Goal: Task Accomplishment & Management: Complete application form

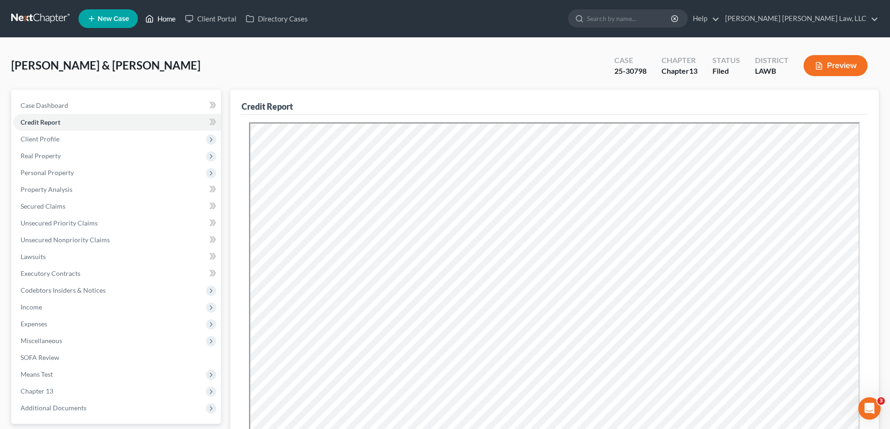
click at [170, 16] on link "Home" at bounding box center [161, 18] width 40 height 17
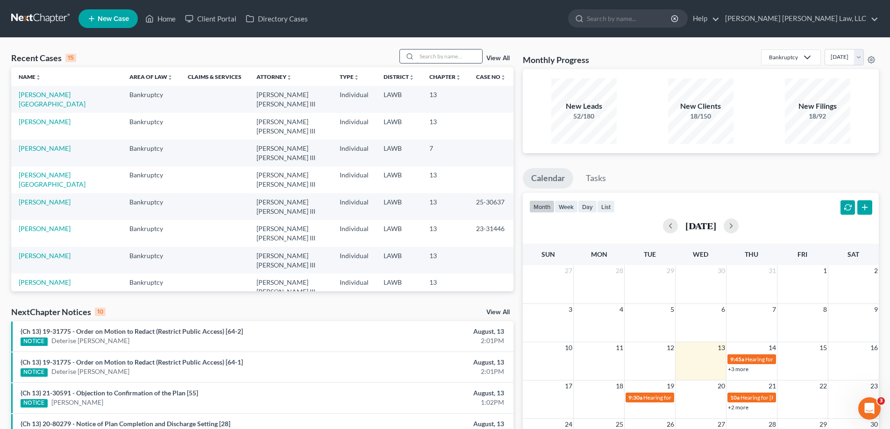
click at [426, 61] on input "search" at bounding box center [449, 57] width 65 height 14
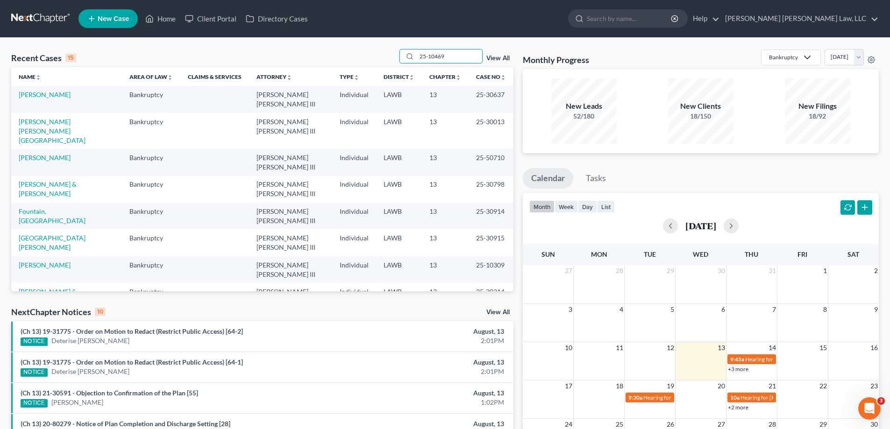
type input "25-10469"
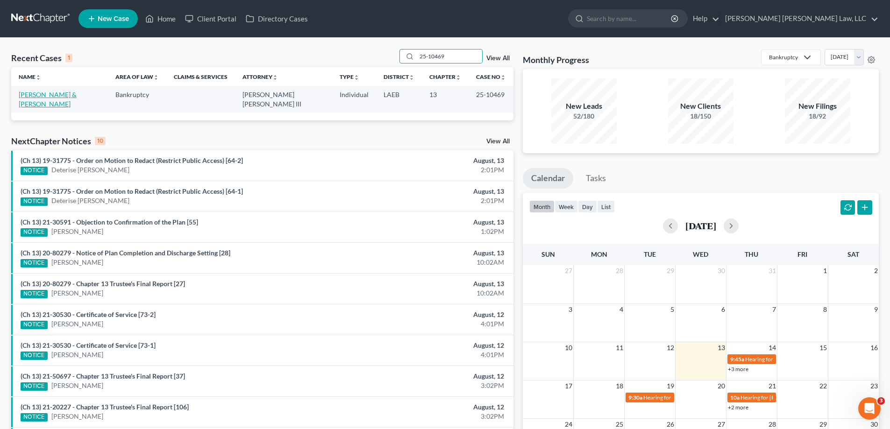
click at [55, 93] on link "[PERSON_NAME] & [PERSON_NAME]" at bounding box center [48, 99] width 58 height 17
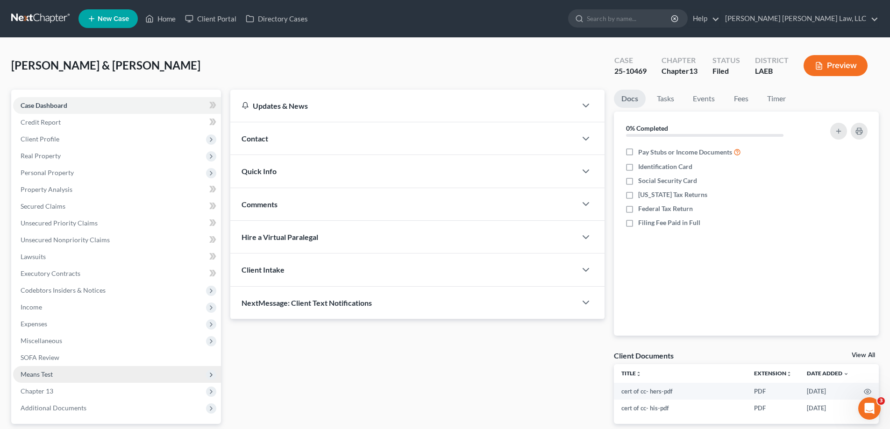
scroll to position [84, 0]
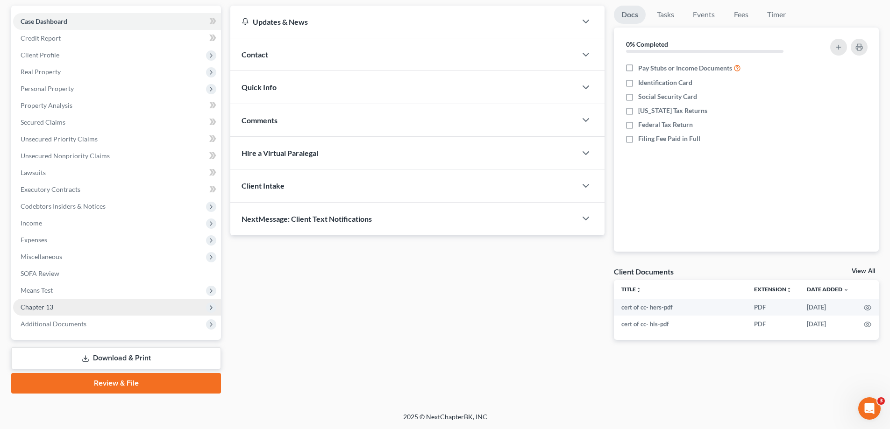
click at [44, 308] on span "Chapter 13" at bounding box center [37, 307] width 33 height 8
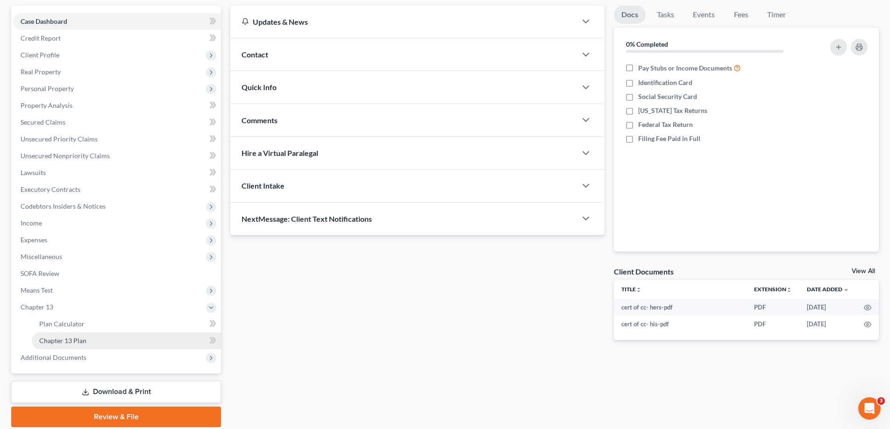
click at [64, 346] on link "Chapter 13 Plan" at bounding box center [126, 341] width 189 height 17
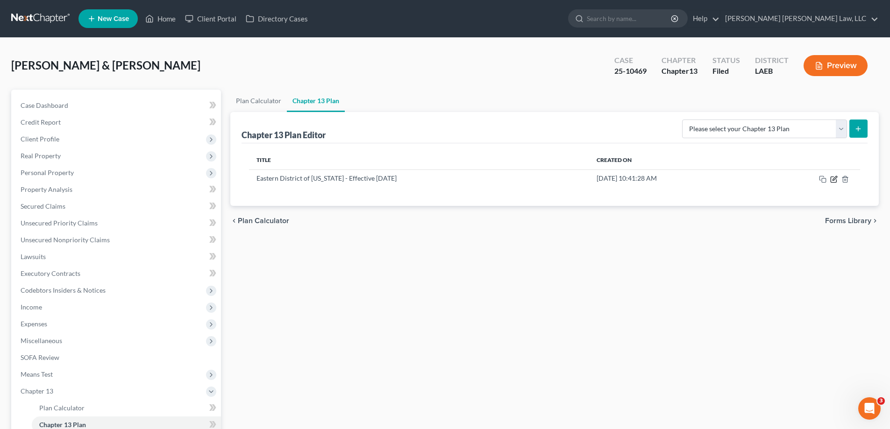
drag, startPoint x: 834, startPoint y: 176, endPoint x: 722, endPoint y: 361, distance: 215.8
click at [833, 176] on icon "button" at bounding box center [833, 179] width 7 height 7
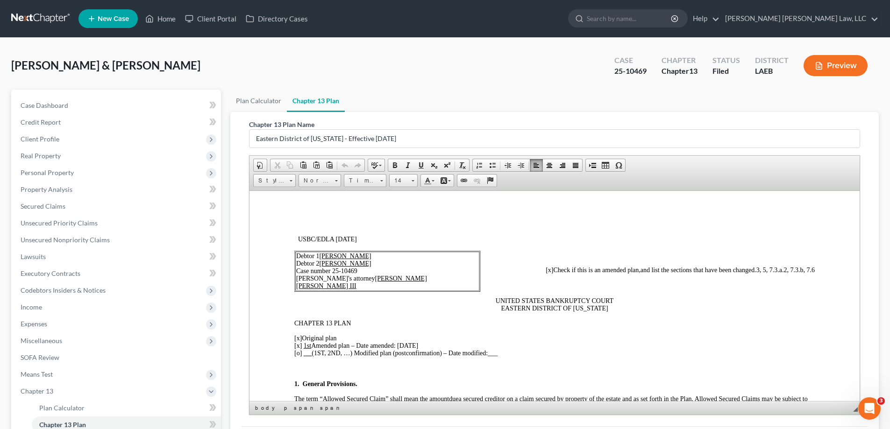
drag, startPoint x: 399, startPoint y: 343, endPoint x: 431, endPoint y: 345, distance: 31.8
click at [431, 345] on p "[x] Original plan [x] 1st Amended plan – Date amended: [DATE] [o] (1ST, 2ND, …)…" at bounding box center [554, 345] width 520 height 22
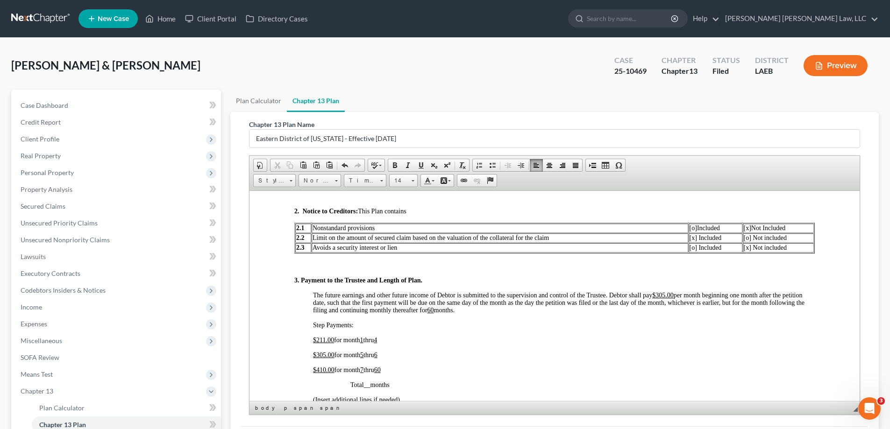
scroll to position [514, 0]
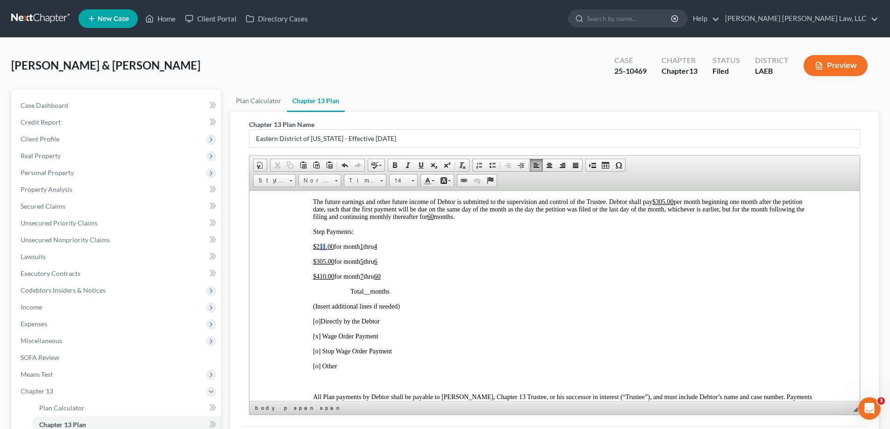
drag, startPoint x: 319, startPoint y: 244, endPoint x: 325, endPoint y: 247, distance: 6.1
click at [325, 247] on span "211.00" at bounding box center [325, 246] width 18 height 7
drag, startPoint x: 327, startPoint y: 245, endPoint x: 333, endPoint y: 249, distance: 7.1
click at [333, 249] on span "281.00" at bounding box center [325, 246] width 18 height 7
drag, startPoint x: 329, startPoint y: 247, endPoint x: 333, endPoint y: 248, distance: 5.0
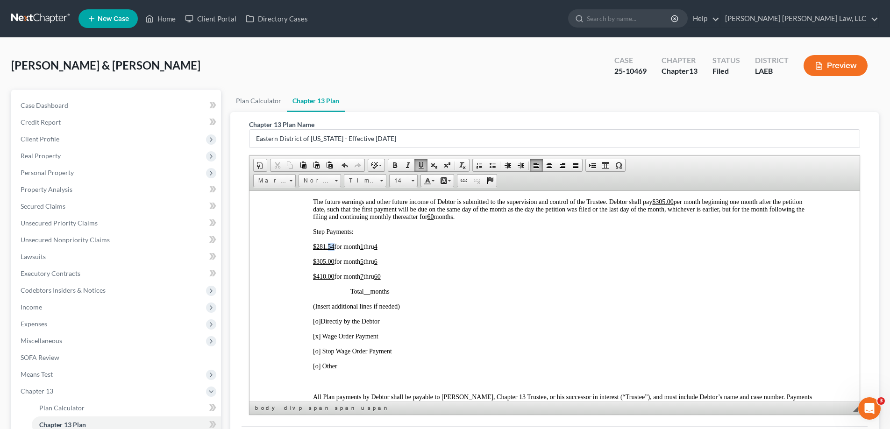
click at [333, 248] on span "281.54" at bounding box center [325, 246] width 18 height 7
click at [377, 247] on span "4" at bounding box center [375, 246] width 3 height 7
click at [333, 264] on span "305.00" at bounding box center [325, 261] width 18 height 7
drag, startPoint x: 315, startPoint y: 260, endPoint x: 325, endPoint y: 262, distance: 10.0
click at [325, 262] on u "$ 305.00" at bounding box center [323, 261] width 21 height 7
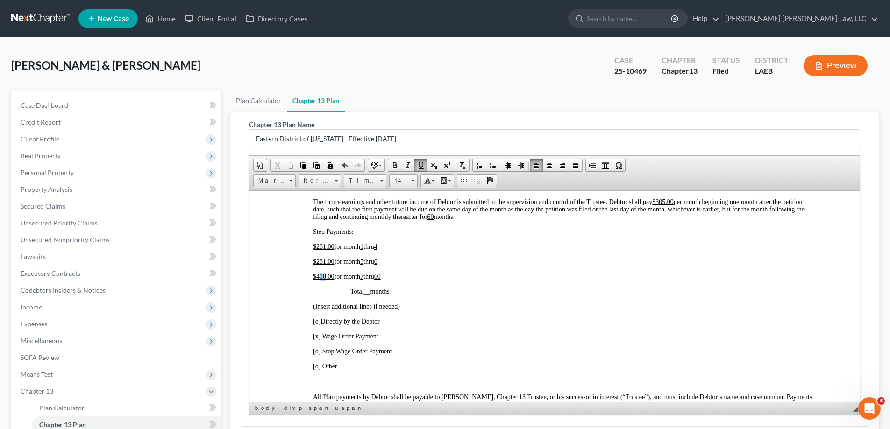
drag, startPoint x: 325, startPoint y: 277, endPoint x: 319, endPoint y: 277, distance: 5.6
click at [319, 277] on span "410.00" at bounding box center [325, 276] width 18 height 7
click at [521, 318] on p "[o] Directly by the Debtor" at bounding box center [564, 321] width 502 height 7
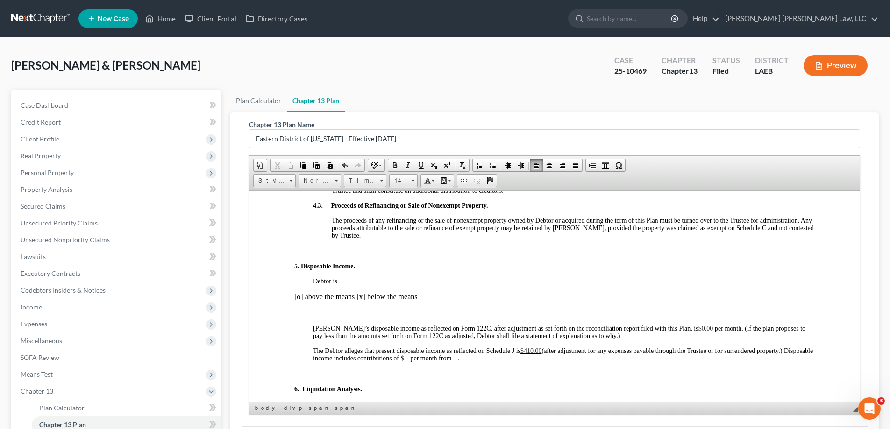
scroll to position [887, 0]
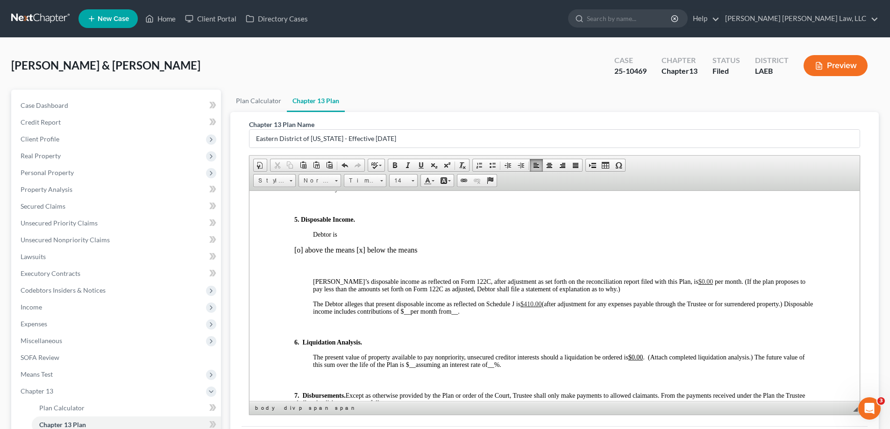
click at [532, 305] on span "$410.00" at bounding box center [530, 303] width 21 height 7
drag, startPoint x: 534, startPoint y: 305, endPoint x: 528, endPoint y: 302, distance: 6.5
click at [528, 302] on span "$410.00" at bounding box center [530, 303] width 21 height 7
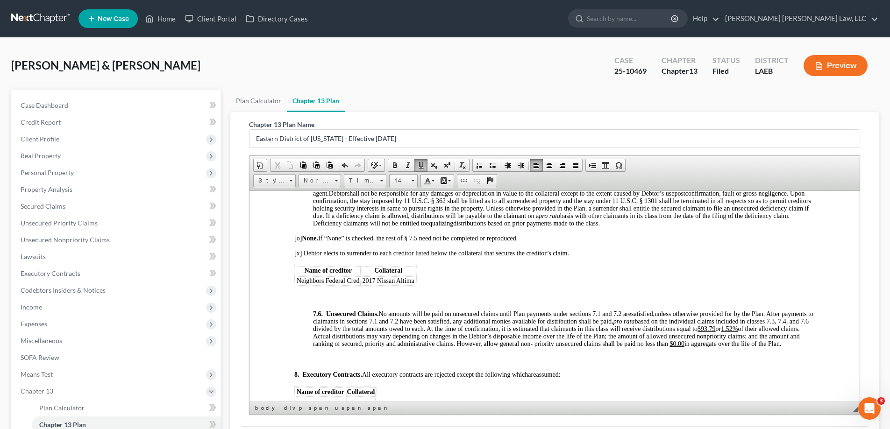
scroll to position [3024, 0]
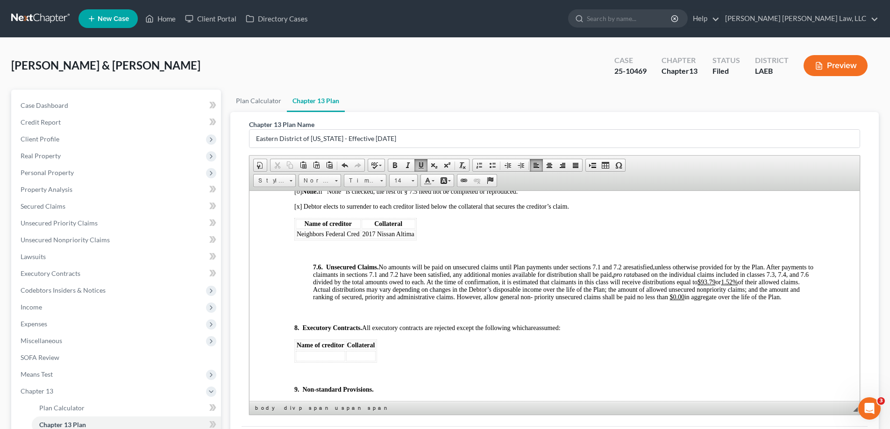
click at [745, 300] on span "unless otherwise provided for by the Plan. After payments to claimants in secti…" at bounding box center [563, 281] width 500 height 37
drag, startPoint x: 746, startPoint y: 295, endPoint x: 759, endPoint y: 294, distance: 13.1
click at [715, 285] on u "$93.79" at bounding box center [706, 281] width 18 height 7
drag, startPoint x: 770, startPoint y: 297, endPoint x: 779, endPoint y: 297, distance: 9.3
click at [737, 285] on u "1.52%" at bounding box center [729, 281] width 17 height 7
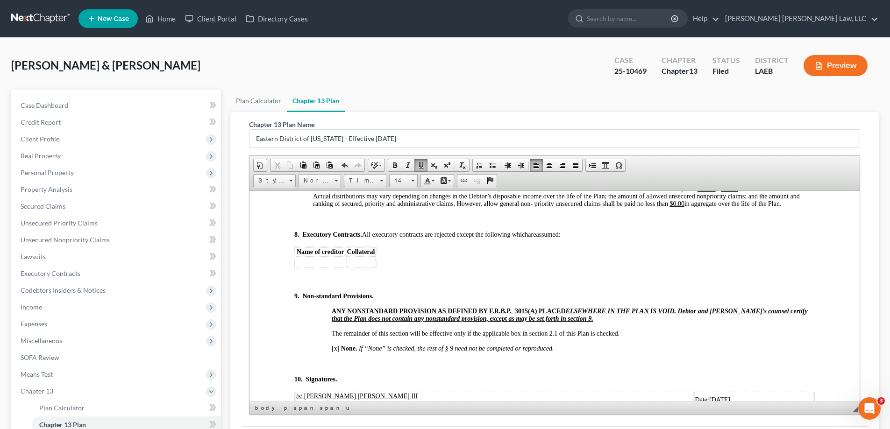
scroll to position [3258, 0]
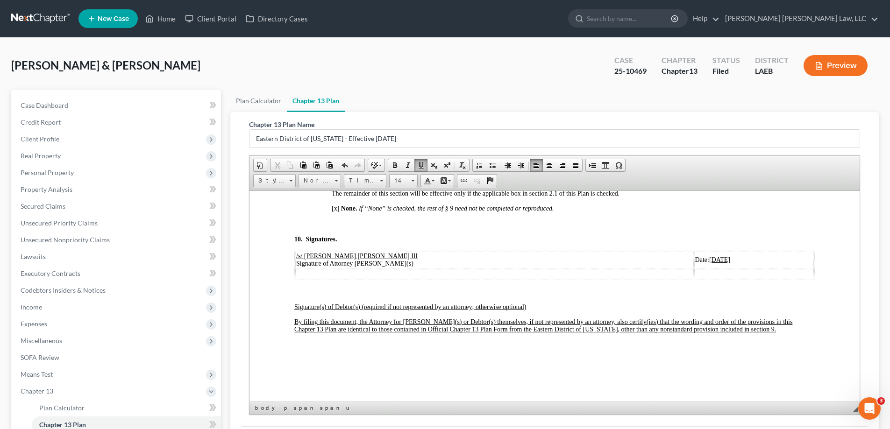
drag, startPoint x: 640, startPoint y: 283, endPoint x: 675, endPoint y: 286, distance: 35.2
click at [694, 268] on td "Date: [DATE]" at bounding box center [754, 259] width 120 height 17
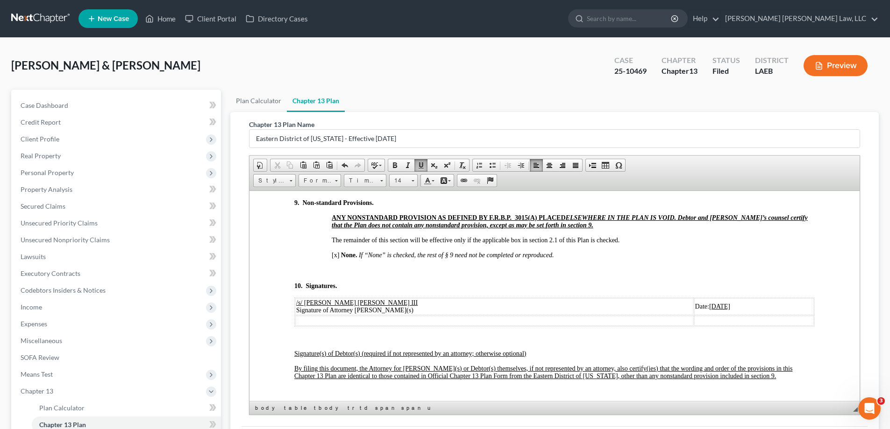
scroll to position [93, 0]
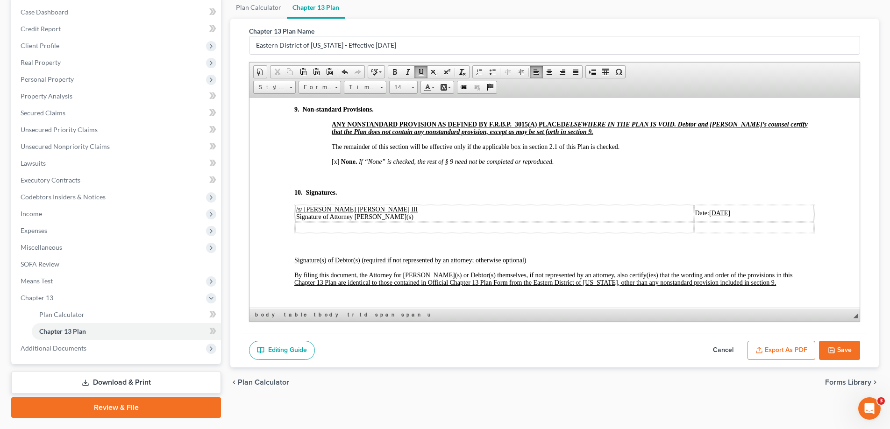
click at [847, 345] on button "Save" at bounding box center [839, 351] width 41 height 20
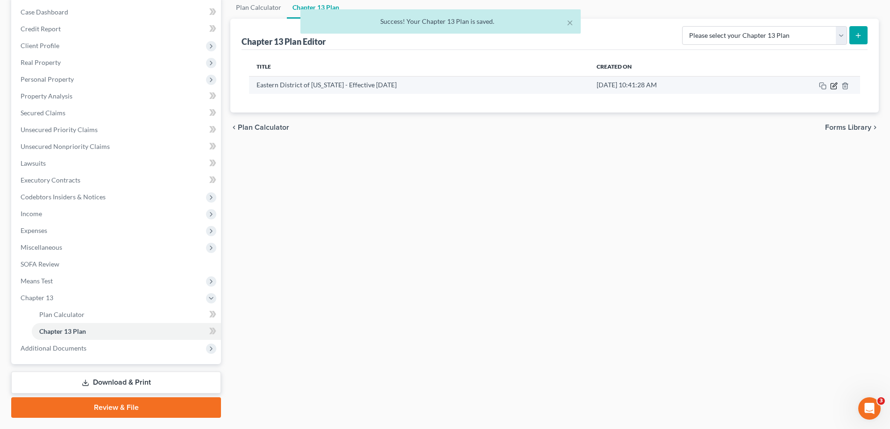
click at [832, 86] on icon "button" at bounding box center [833, 85] width 7 height 7
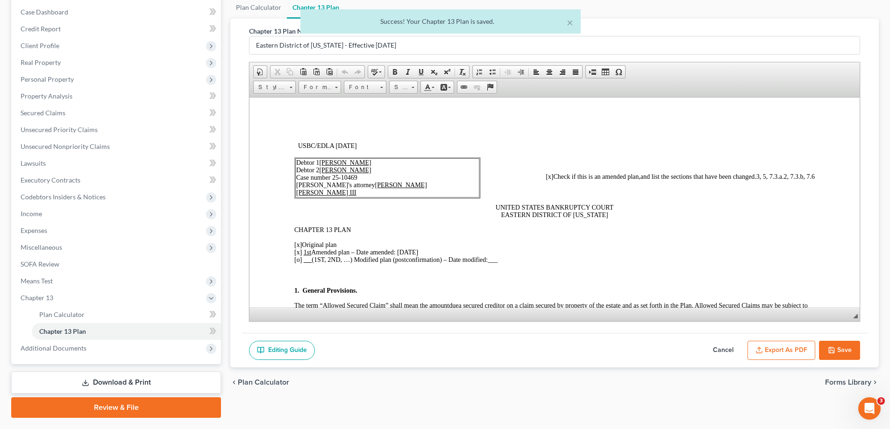
scroll to position [0, 0]
click at [791, 337] on div "Editing Guide Cancel Export as PDF Save" at bounding box center [554, 350] width 626 height 35
click at [790, 347] on button "Export as PDF" at bounding box center [781, 351] width 68 height 20
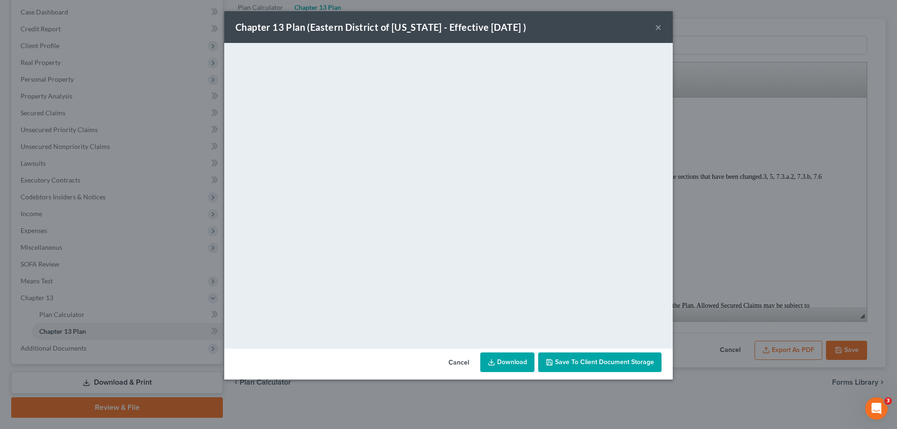
click at [659, 26] on button "×" at bounding box center [658, 26] width 7 height 11
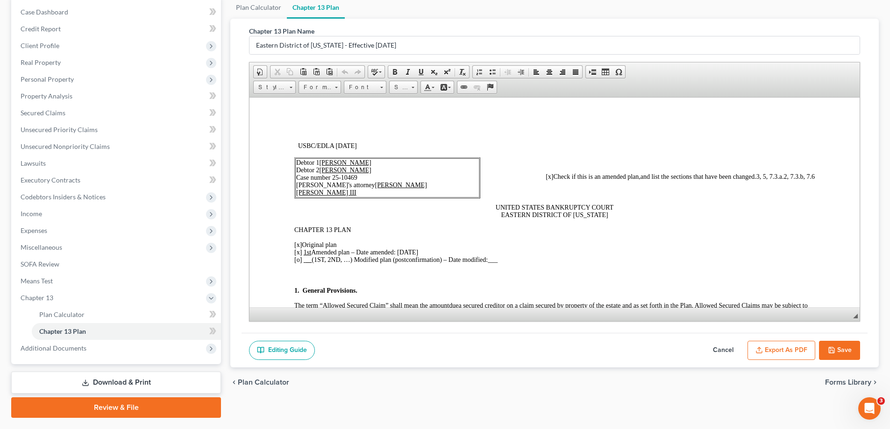
click at [837, 348] on button "Save" at bounding box center [839, 351] width 41 height 20
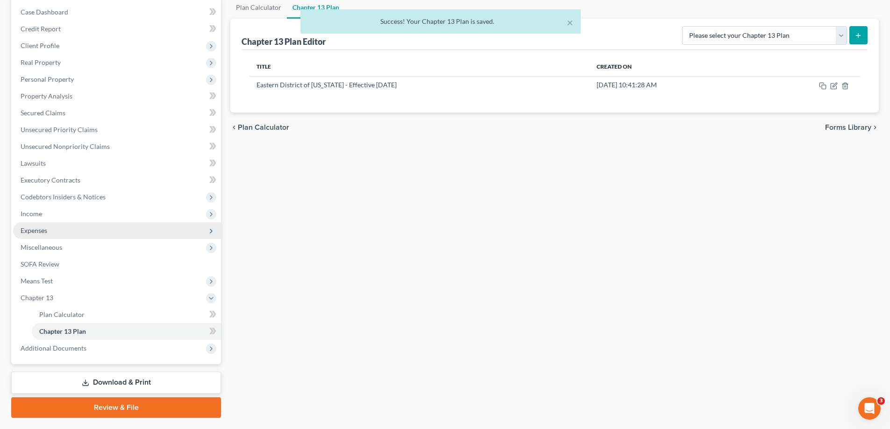
click at [64, 229] on span "Expenses" at bounding box center [117, 230] width 208 height 17
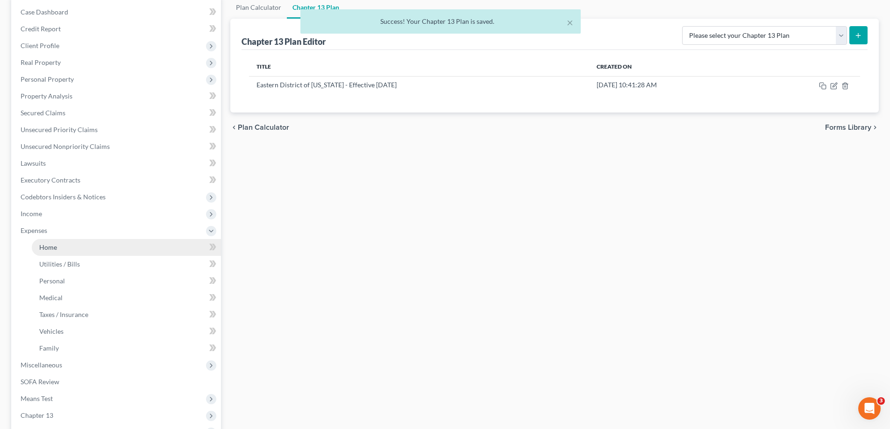
click at [99, 247] on link "Home" at bounding box center [126, 247] width 189 height 17
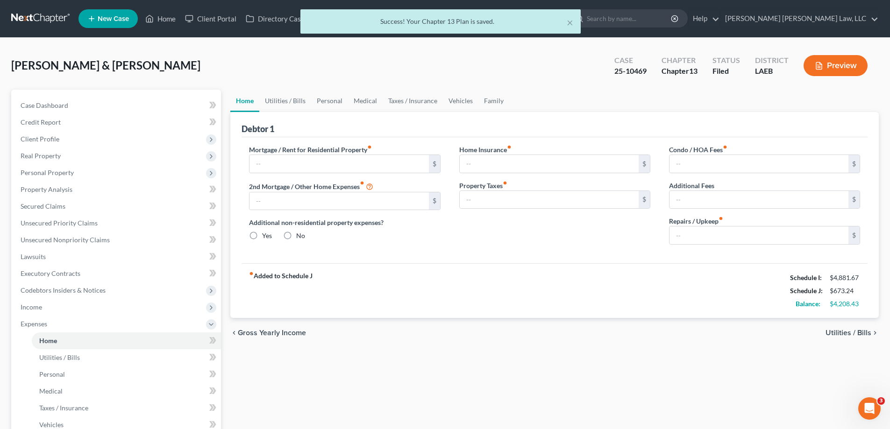
type input "509.00"
type input "175.00"
radio input "true"
type input "0.00"
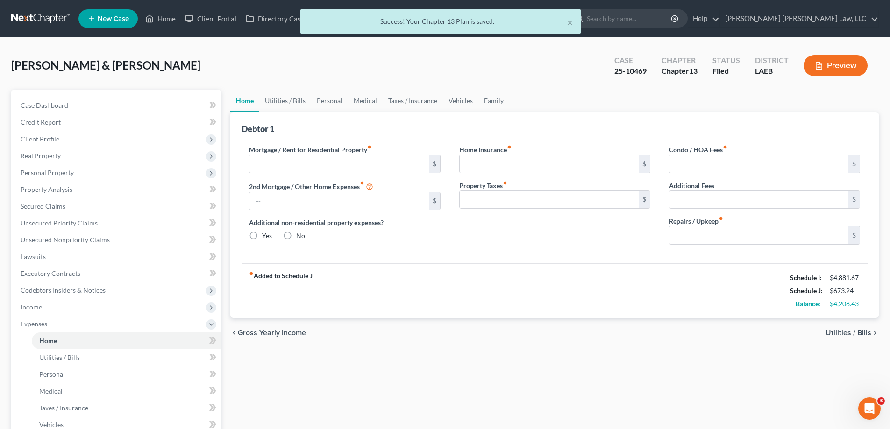
type input "0.00"
click at [462, 105] on link "Vehicles" at bounding box center [460, 101] width 35 height 22
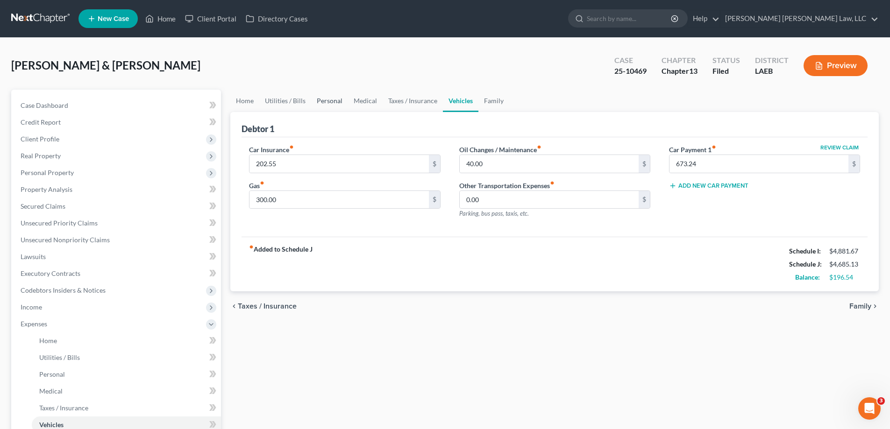
click at [323, 106] on link "Personal" at bounding box center [329, 101] width 37 height 22
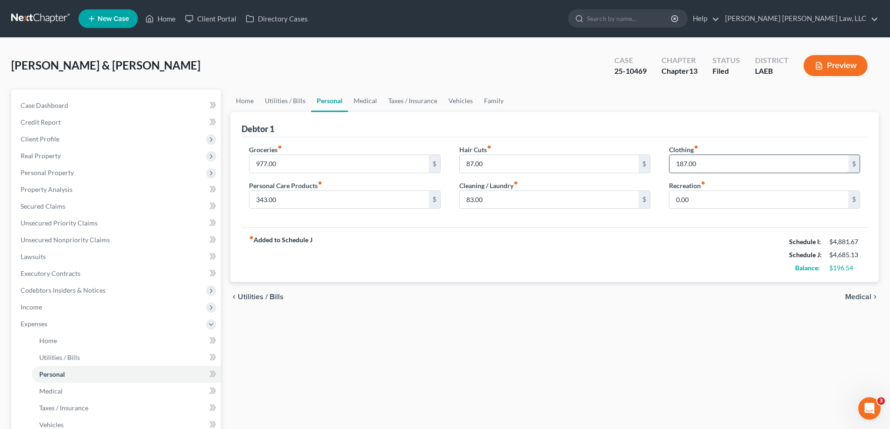
click at [751, 168] on input "187.00" at bounding box center [758, 164] width 179 height 18
click at [493, 204] on input "83.00" at bounding box center [549, 200] width 179 height 18
type input "70"
click at [498, 166] on input "87.00" at bounding box center [549, 164] width 179 height 18
type input "80"
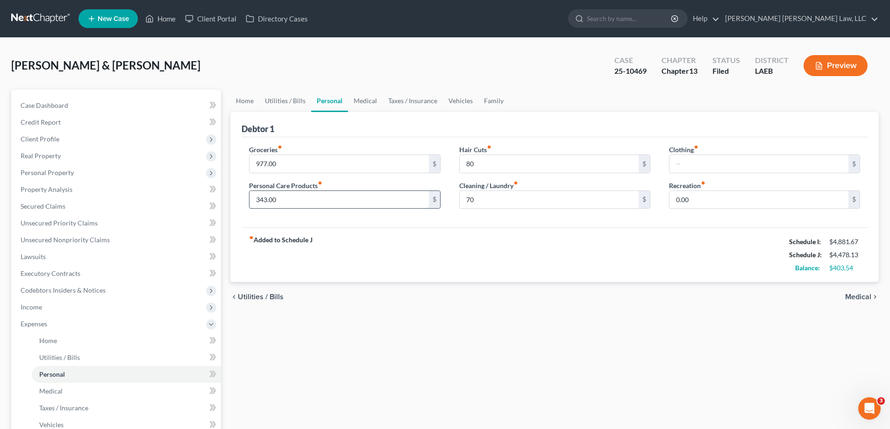
click at [350, 196] on input "343.00" at bounding box center [338, 200] width 179 height 18
click at [366, 272] on div "fiber_manual_record Added to Schedule J Schedule I: $4,881.67 Schedule J: $4,47…" at bounding box center [554, 254] width 626 height 55
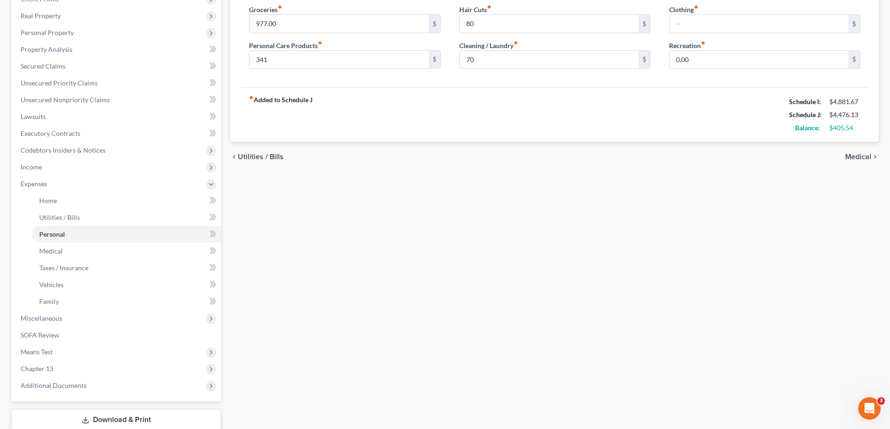
scroll to position [202, 0]
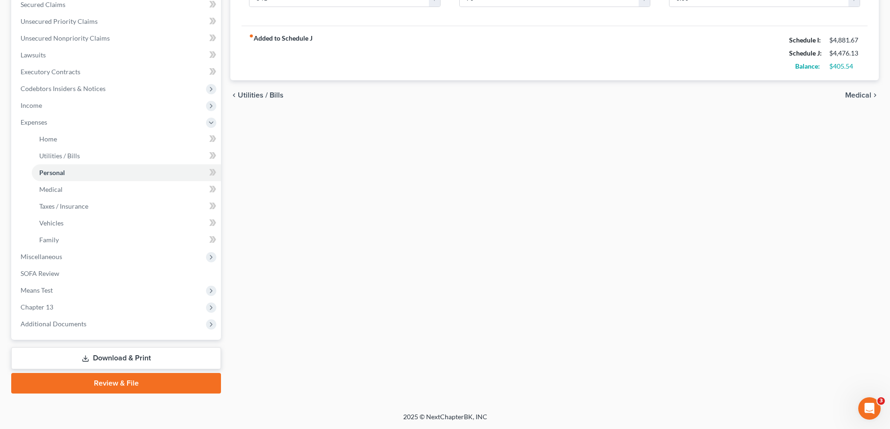
click at [161, 361] on link "Download & Print" at bounding box center [116, 358] width 210 height 22
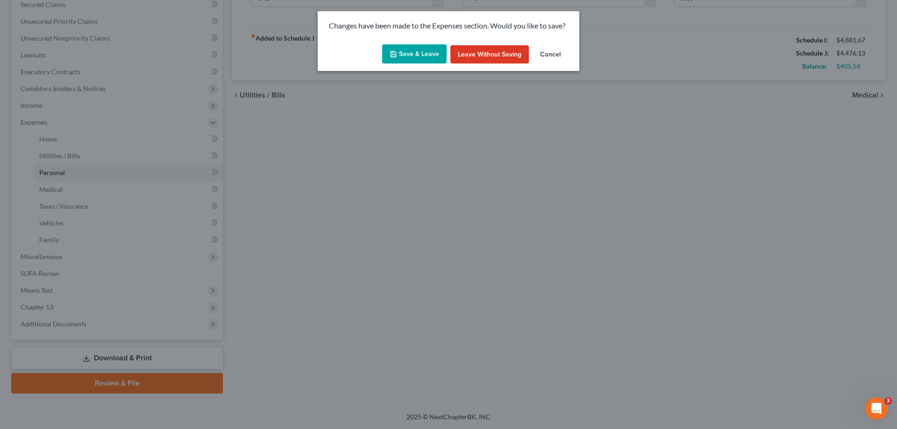
click at [430, 49] on button "Save & Leave" at bounding box center [414, 54] width 64 height 20
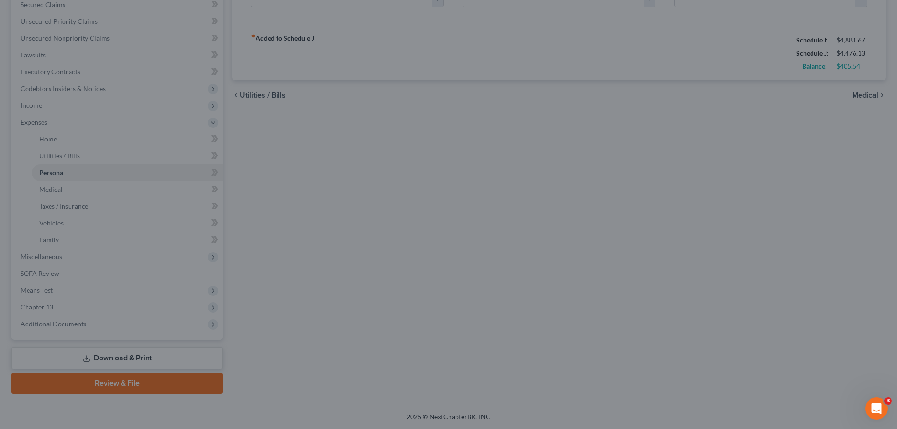
type input "341.00"
type input "80.00"
type input "70.00"
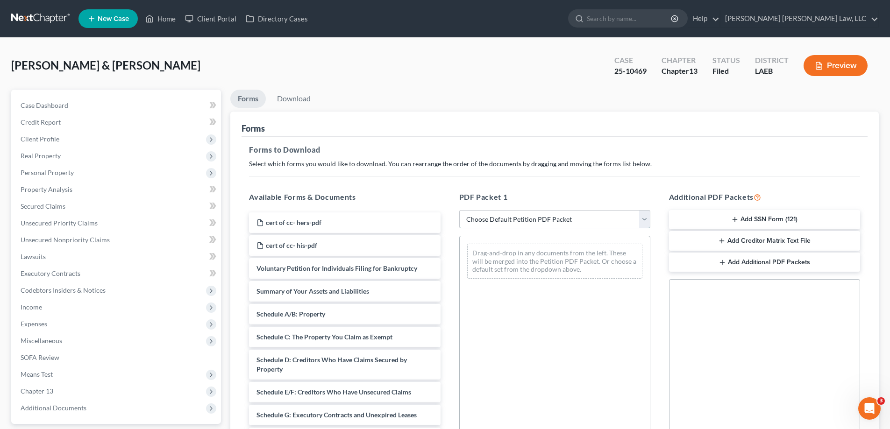
click at [553, 227] on select "Choose Default Petition PDF Packet Complete Bankruptcy Petition (all forms and …" at bounding box center [554, 219] width 191 height 19
select select "2"
click at [459, 210] on select "Choose Default Petition PDF Packet Complete Bankruptcy Petition (all forms and …" at bounding box center [554, 219] width 191 height 19
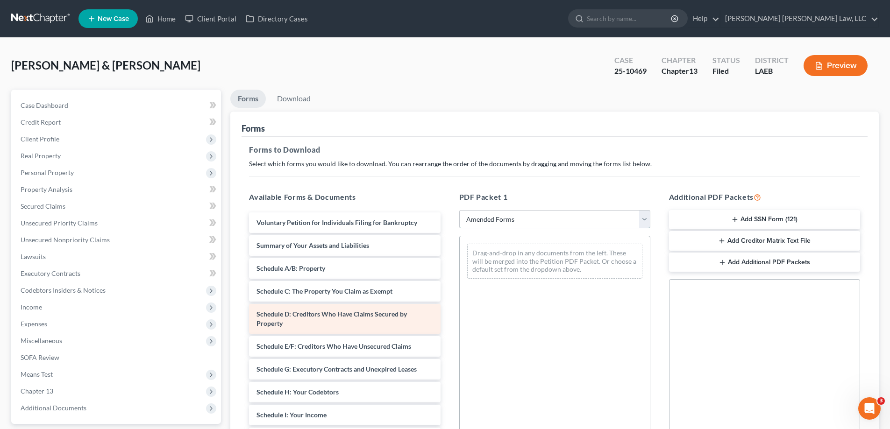
scroll to position [47, 0]
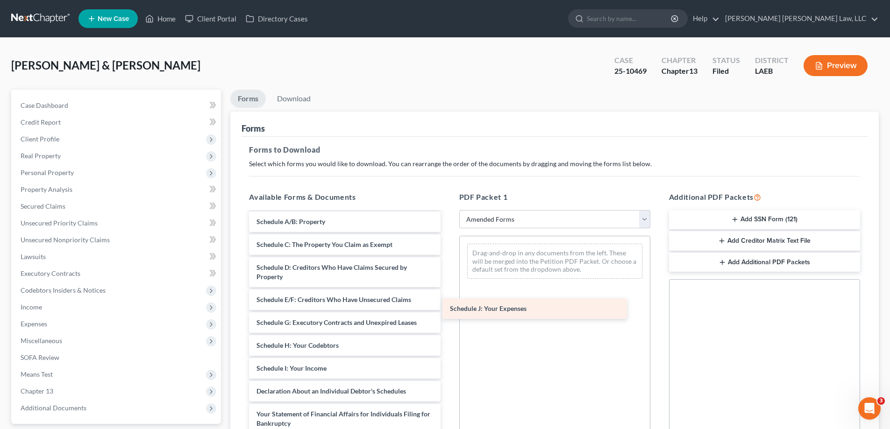
drag, startPoint x: 316, startPoint y: 388, endPoint x: 521, endPoint y: 288, distance: 228.7
click at [447, 290] on div "Schedule J: Your Expenses Voluntary Petition for Individuals Filing for Bankrup…" at bounding box center [344, 362] width 206 height 392
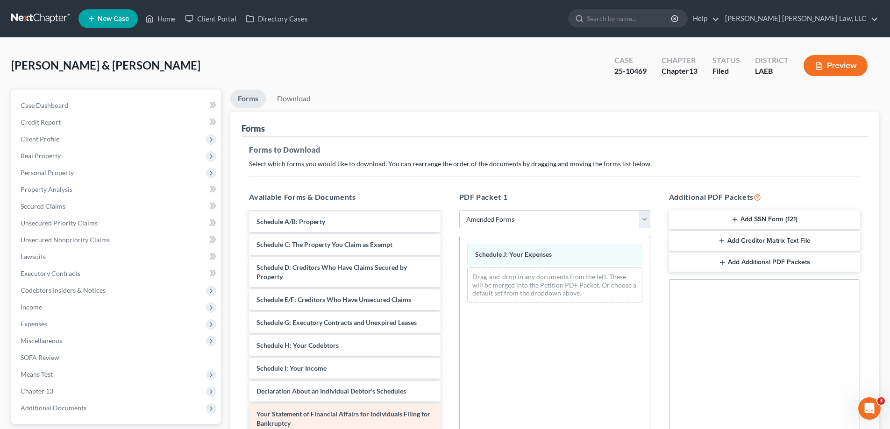
scroll to position [140, 0]
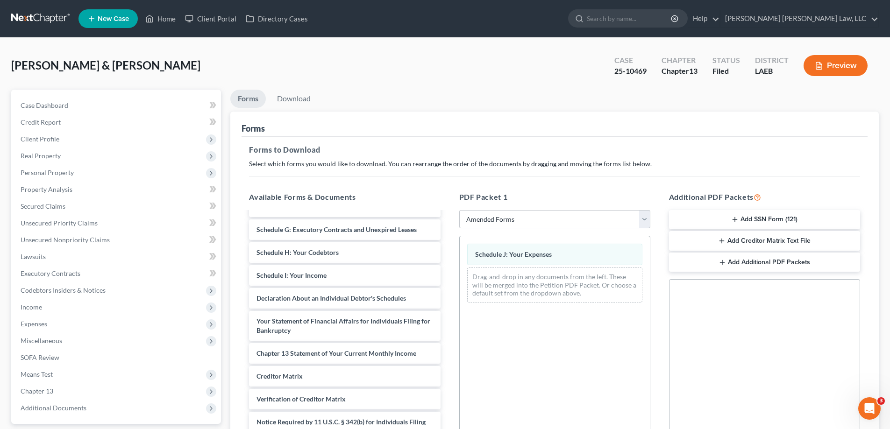
click at [447, 297] on div "Voluntary Petition for Individuals Filing for Bankruptcy Summary of Your Assets…" at bounding box center [344, 269] width 206 height 392
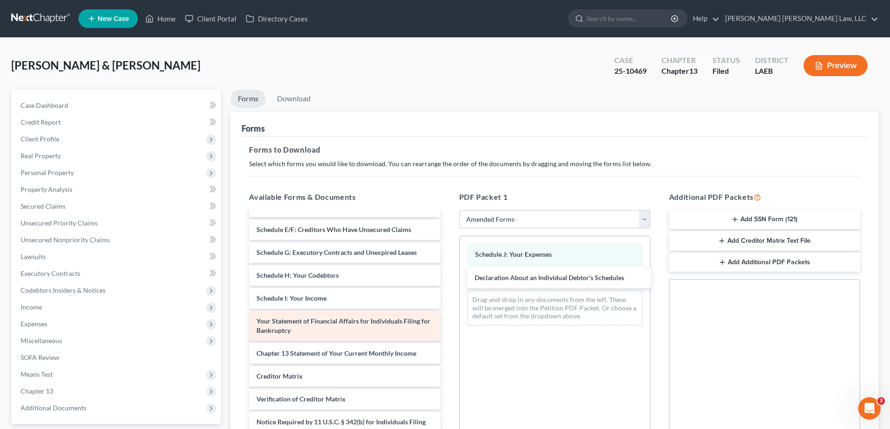
scroll to position [117, 0]
click at [447, 332] on div "Voluntary Petition for Individuals Filing for Bankruptcy Summary of Your Assets…" at bounding box center [344, 280] width 206 height 369
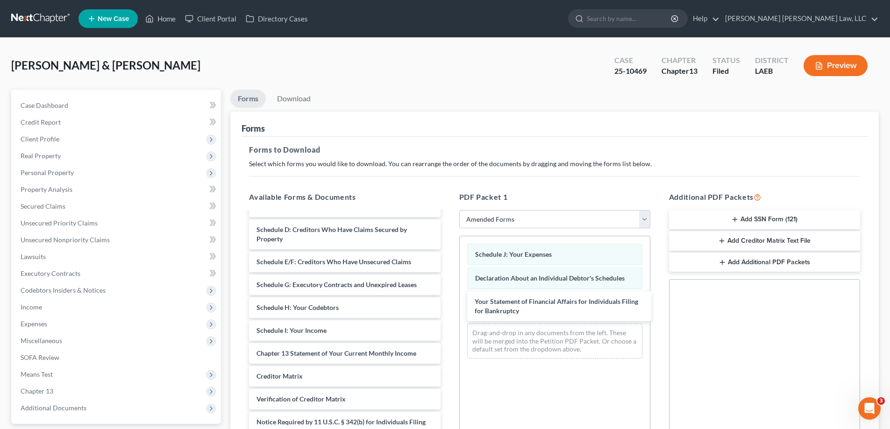
scroll to position [85, 0]
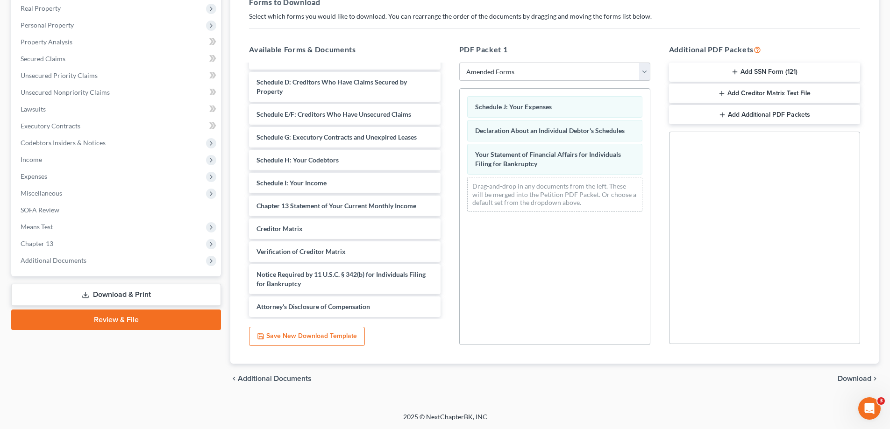
click at [846, 376] on span "Download" at bounding box center [854, 378] width 34 height 7
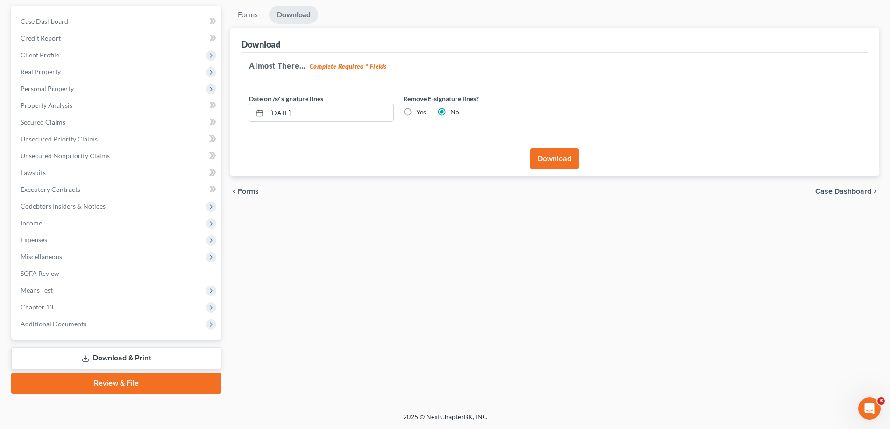
scroll to position [84, 0]
click at [68, 256] on span "Miscellaneous" at bounding box center [117, 256] width 208 height 17
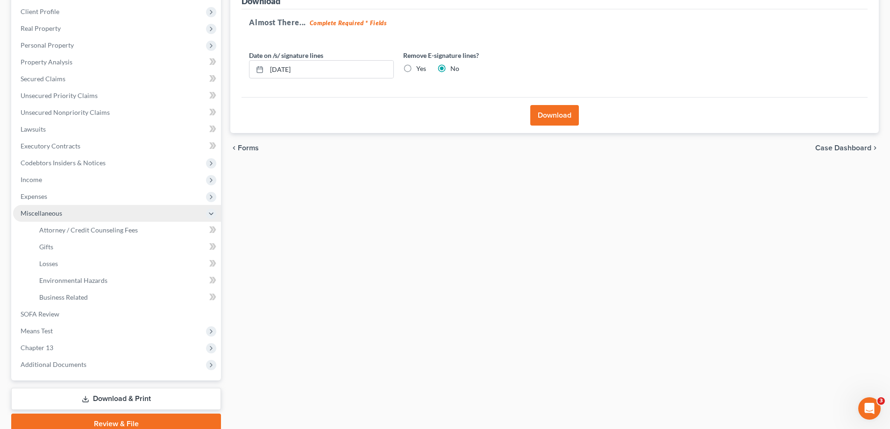
scroll to position [148, 0]
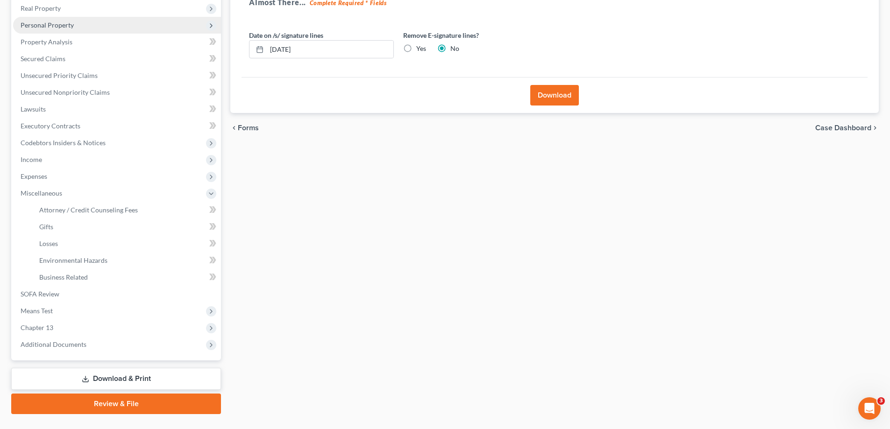
click at [50, 28] on span "Personal Property" at bounding box center [47, 25] width 53 height 8
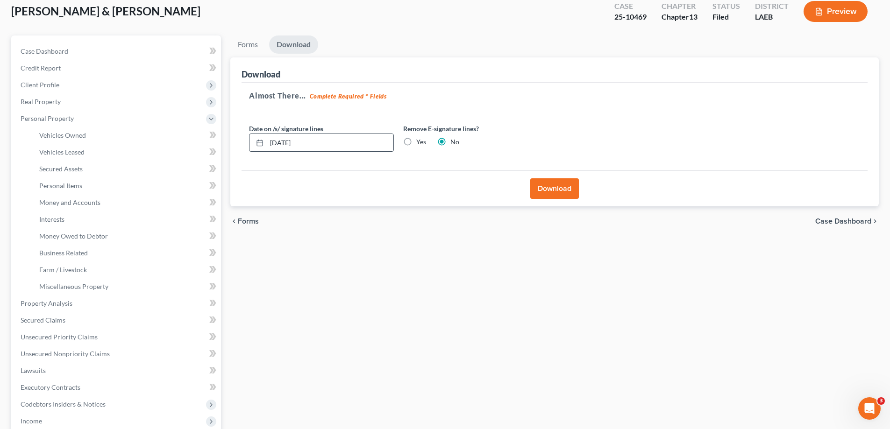
scroll to position [0, 0]
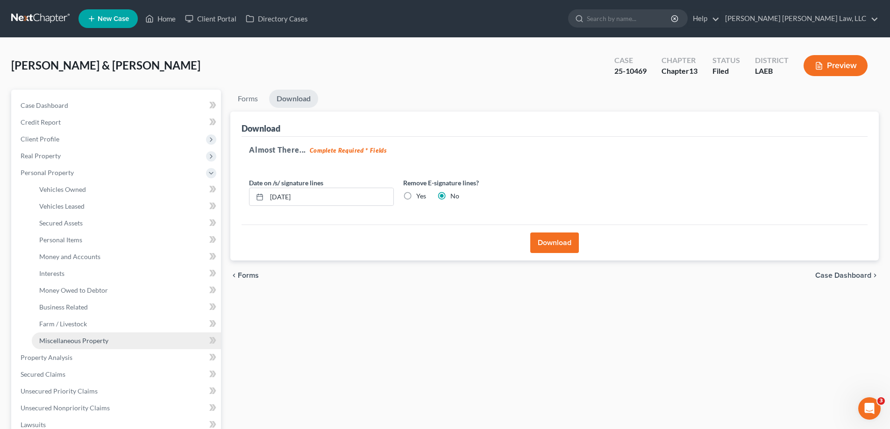
click at [80, 344] on span "Miscellaneous Property" at bounding box center [73, 341] width 69 height 8
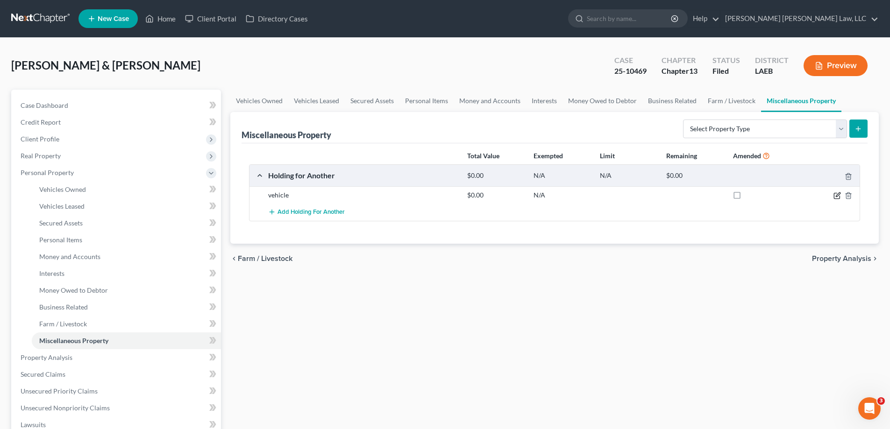
click at [833, 195] on icon "button" at bounding box center [836, 195] width 7 height 7
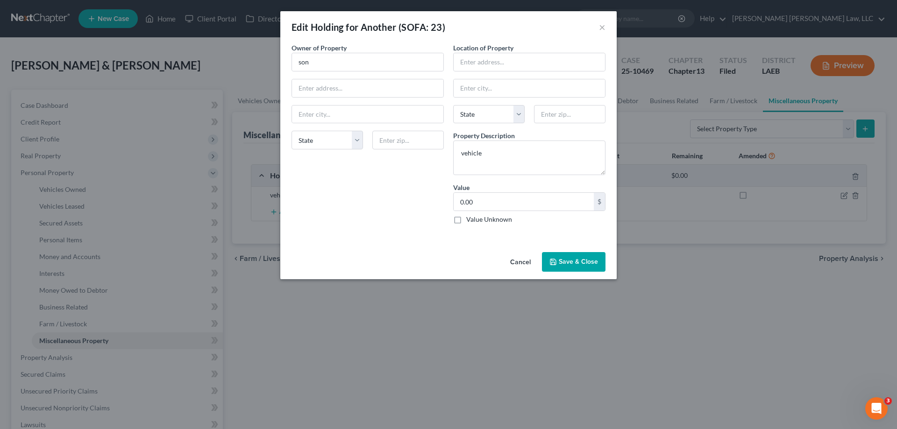
click at [358, 74] on div "Owner of Property * son State [US_STATE] AK AR AZ CA CO CT DE DC [GEOGRAPHIC_DA…" at bounding box center [368, 137] width 162 height 189
click at [352, 71] on input "son" at bounding box center [367, 62] width 151 height 18
click at [531, 65] on input "text" at bounding box center [528, 62] width 151 height 18
drag, startPoint x: 496, startPoint y: 152, endPoint x: 284, endPoint y: 154, distance: 212.0
click at [386, 151] on div "Owner of Property * son State [US_STATE] AK AR AZ CA CO CT DE DC [GEOGRAPHIC_DA…" at bounding box center [448, 137] width 323 height 189
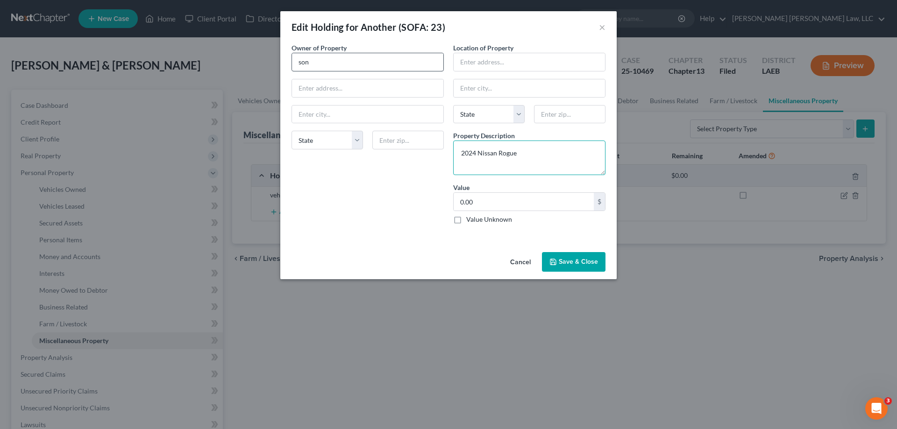
type textarea "2024 Nissan Rogue"
drag, startPoint x: 314, startPoint y: 70, endPoint x: 225, endPoint y: 56, distance: 89.8
click at [235, 56] on div "Edit Holding for Another (SOFA: 23) × An exemption set must first be selected f…" at bounding box center [448, 214] width 897 height 429
type input "[PERSON_NAME]"
click at [588, 257] on button "Save & Close" at bounding box center [574, 262] width 64 height 20
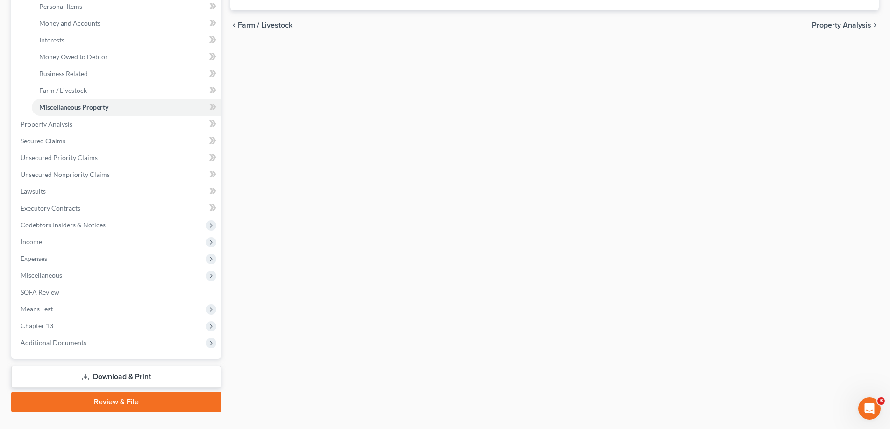
scroll to position [252, 0]
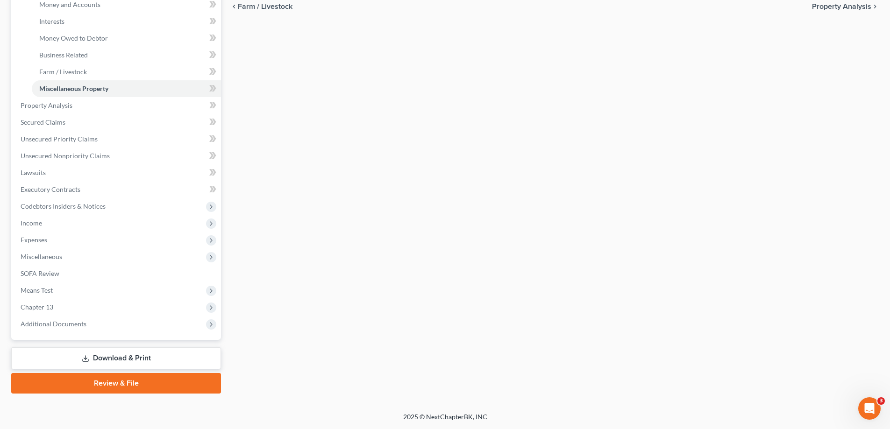
click at [116, 358] on link "Download & Print" at bounding box center [116, 358] width 210 height 22
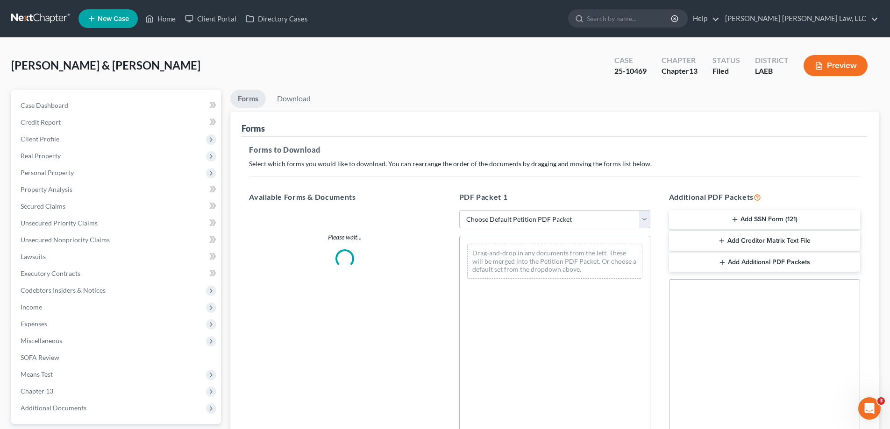
click at [537, 222] on select "Choose Default Petition PDF Packet Complete Bankruptcy Petition (all forms and …" at bounding box center [554, 219] width 191 height 19
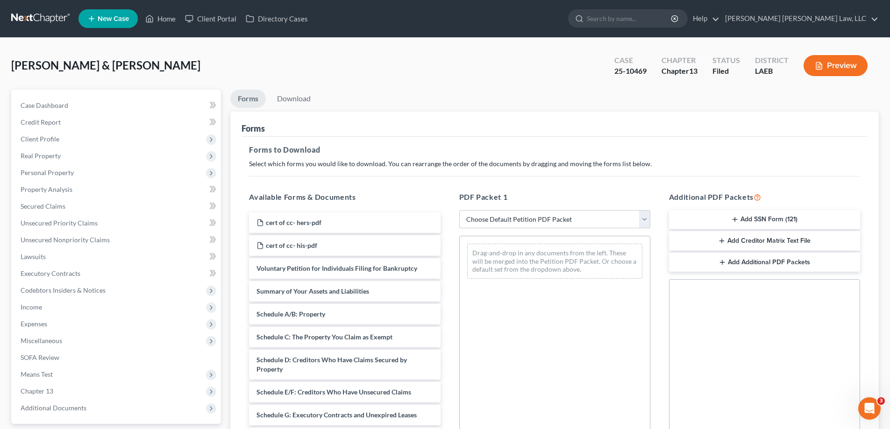
select select "2"
click at [459, 210] on select "Choose Default Petition PDF Packet Complete Bankruptcy Petition (all forms and …" at bounding box center [554, 219] width 191 height 19
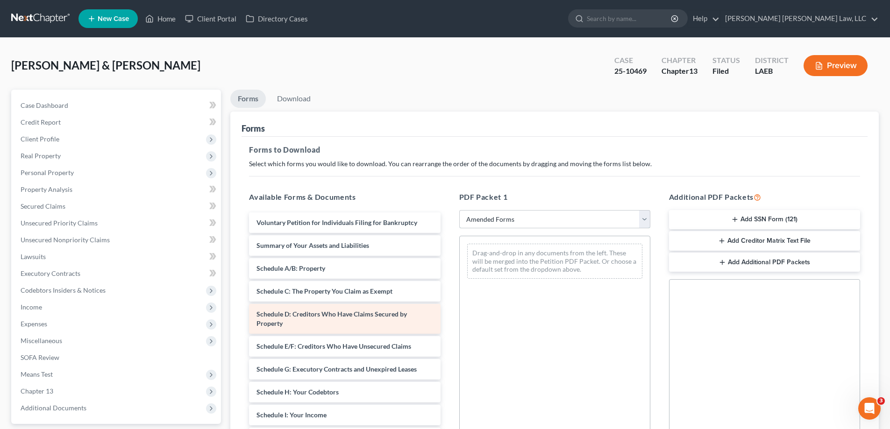
scroll to position [47, 0]
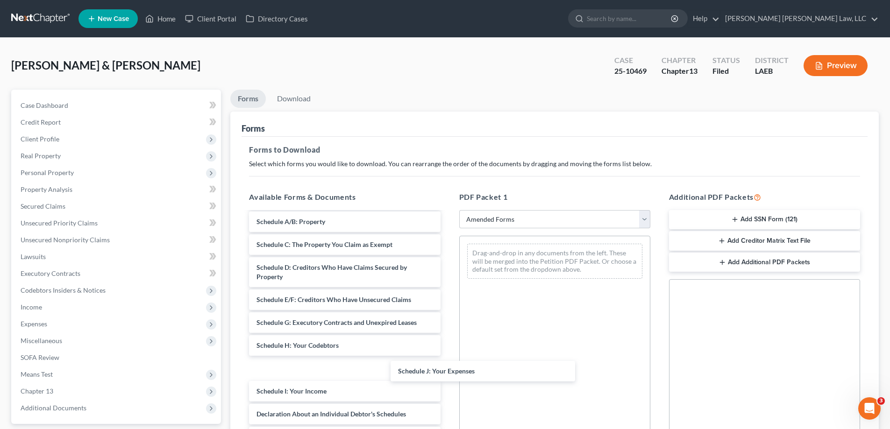
drag, startPoint x: 318, startPoint y: 388, endPoint x: 569, endPoint y: 306, distance: 264.8
click at [447, 324] on div "Schedule J: Your Expenses Voluntary Petition for Individuals Filing for Bankrup…" at bounding box center [344, 373] width 206 height 415
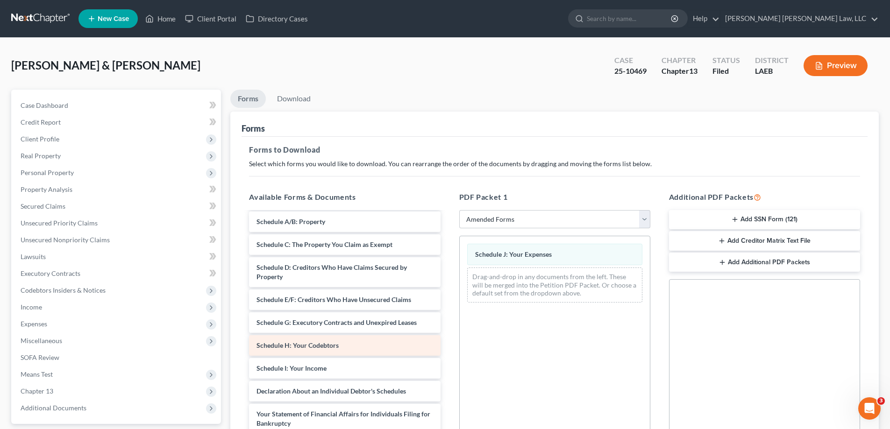
scroll to position [93, 0]
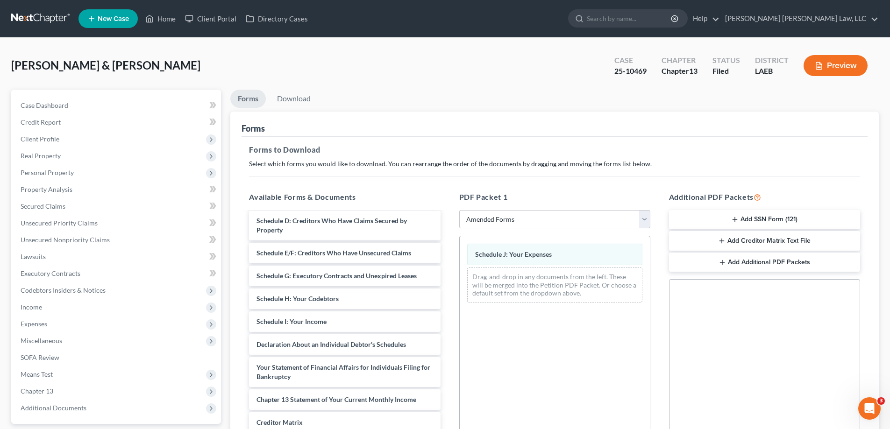
click at [447, 242] on div "Voluntary Petition for Individuals Filing for Bankruptcy Summary of Your Assets…" at bounding box center [344, 315] width 206 height 392
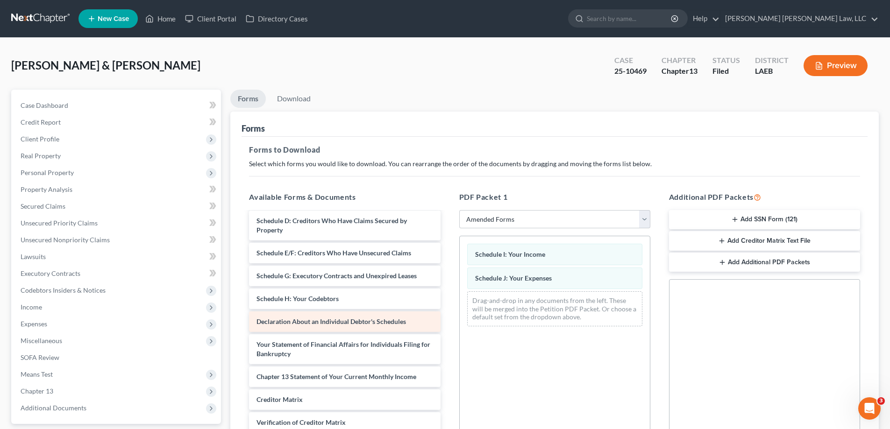
click at [447, 301] on div "Voluntary Petition for Individuals Filing for Bankruptcy Summary of Your Assets…" at bounding box center [344, 303] width 206 height 369
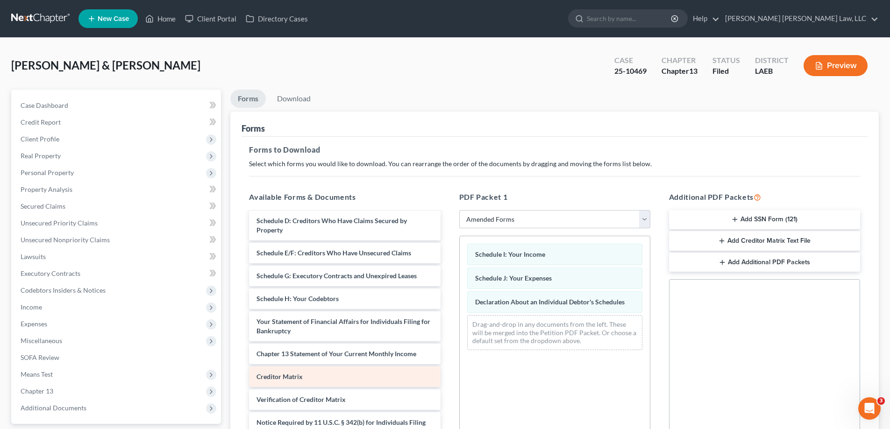
scroll to position [94, 0]
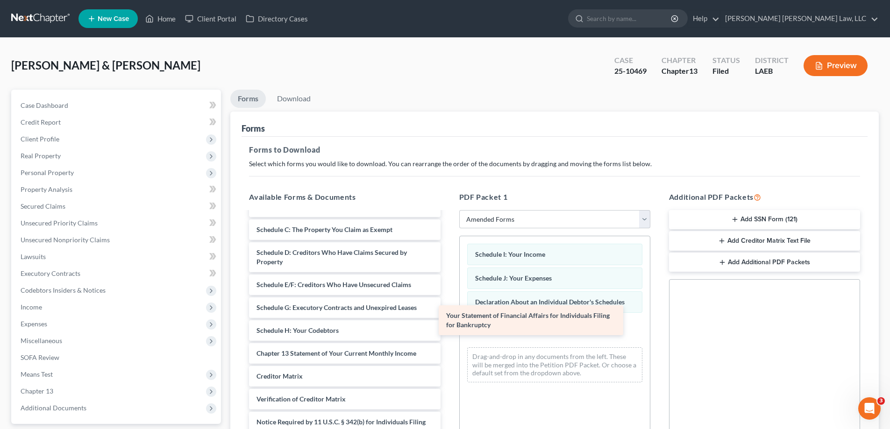
drag, startPoint x: 349, startPoint y: 327, endPoint x: 585, endPoint y: 315, distance: 236.2
click at [447, 313] on div "Your Statement of Financial Affairs for Individuals Filing for Bankruptcy Volun…" at bounding box center [344, 308] width 206 height 314
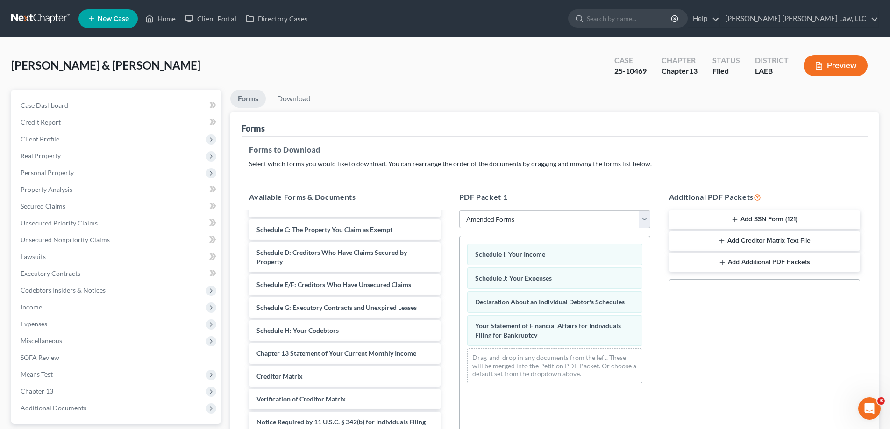
scroll to position [148, 0]
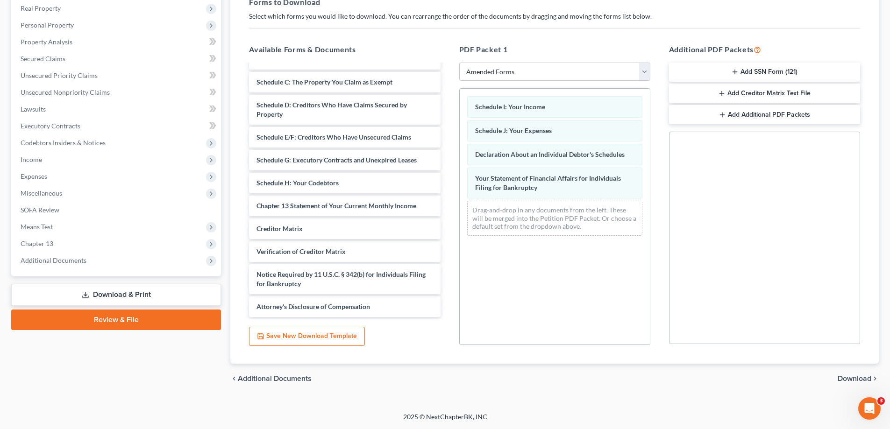
click at [855, 380] on span "Download" at bounding box center [854, 378] width 34 height 7
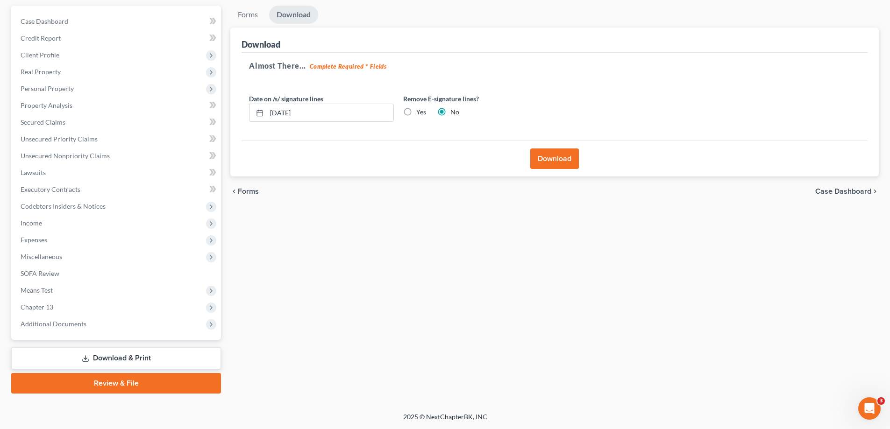
scroll to position [84, 0]
click at [554, 159] on button "Download" at bounding box center [554, 159] width 49 height 21
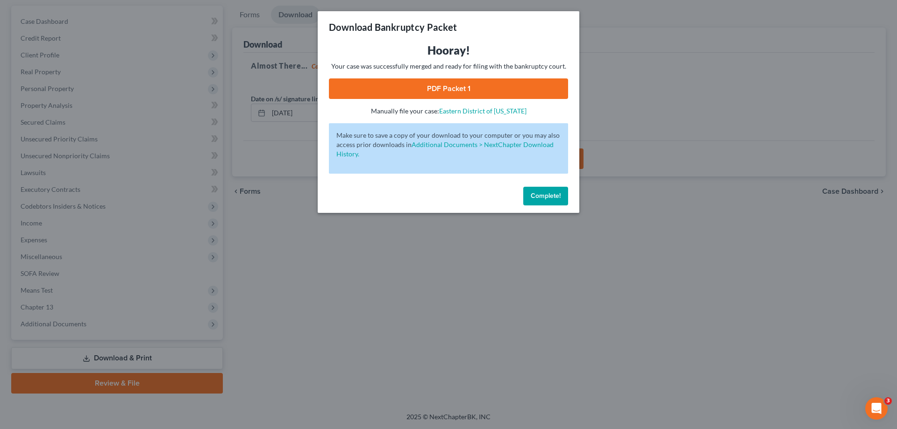
click at [435, 93] on link "PDF Packet 1" at bounding box center [448, 88] width 239 height 21
drag, startPoint x: 443, startPoint y: 241, endPoint x: 92, endPoint y: 181, distance: 356.2
click at [438, 241] on div "Download Bankruptcy Packet Hooray! Your case was successfully merged and ready …" at bounding box center [448, 214] width 897 height 429
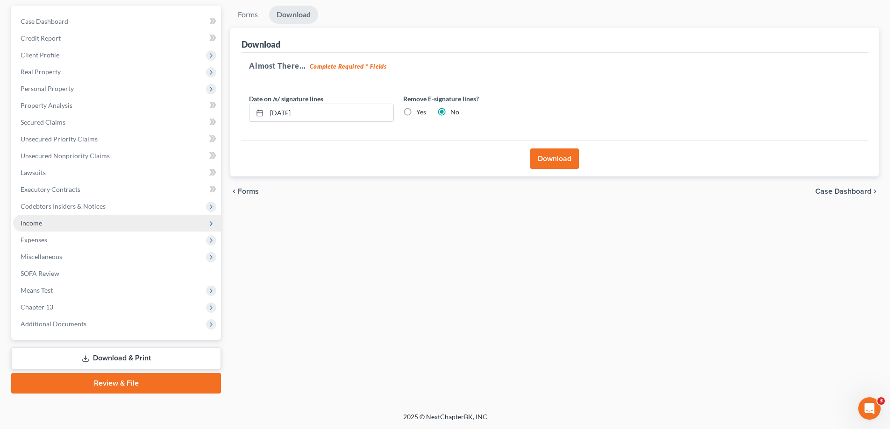
click at [29, 221] on span "Income" at bounding box center [31, 223] width 21 height 8
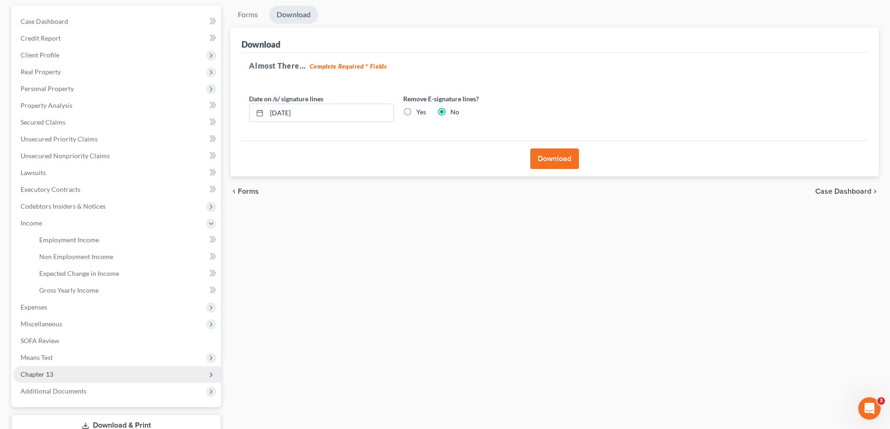
scroll to position [37, 0]
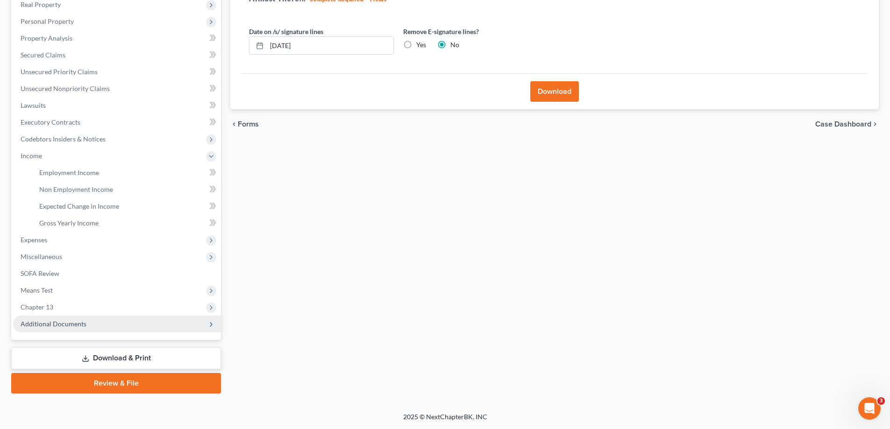
drag, startPoint x: 45, startPoint y: 309, endPoint x: 50, endPoint y: 319, distance: 11.3
click at [45, 309] on span "Chapter 13" at bounding box center [37, 307] width 33 height 8
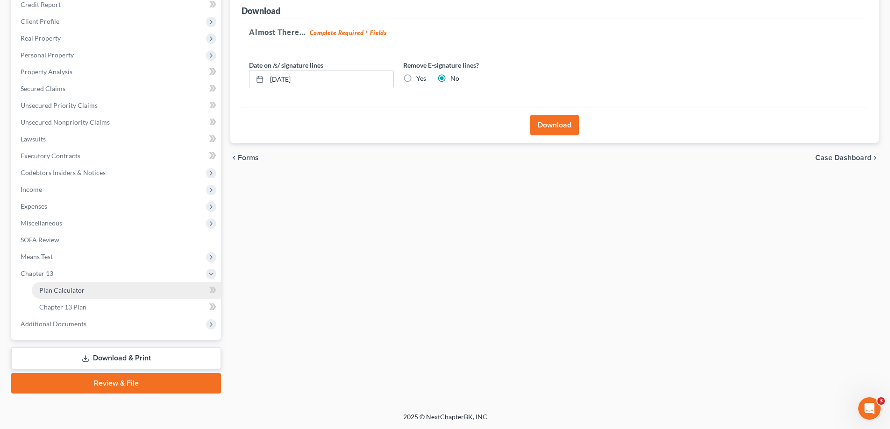
scroll to position [118, 0]
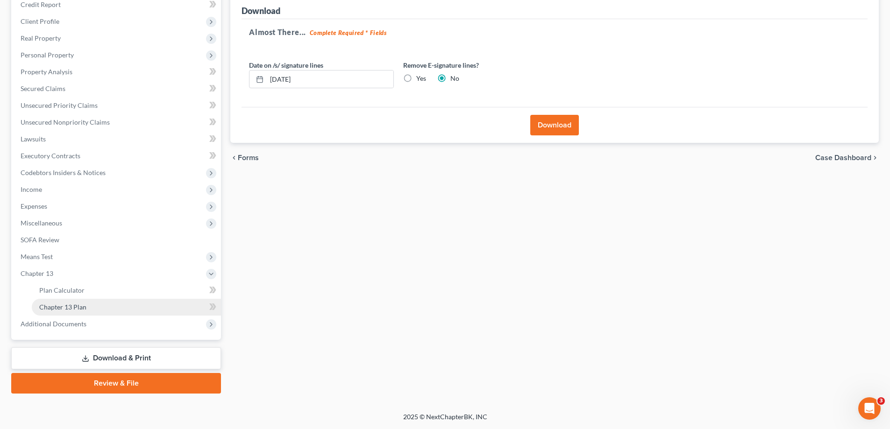
click at [65, 310] on span "Chapter 13 Plan" at bounding box center [62, 307] width 47 height 8
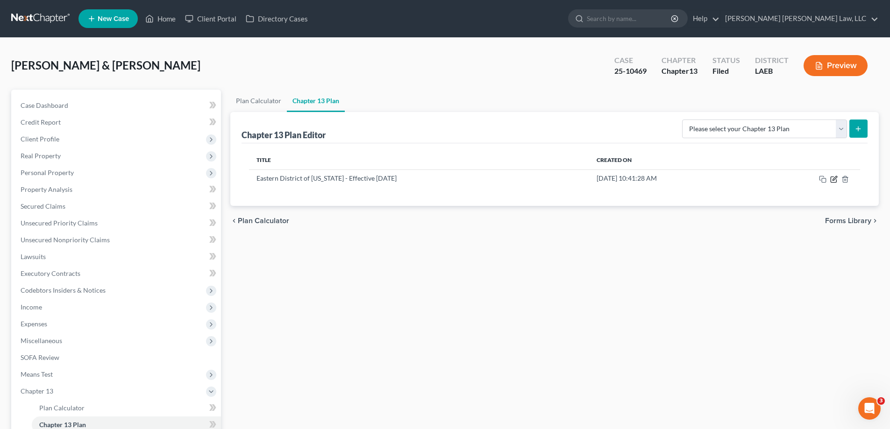
drag, startPoint x: 833, startPoint y: 181, endPoint x: 623, endPoint y: 243, distance: 219.2
click at [833, 181] on icon "button" at bounding box center [833, 179] width 7 height 7
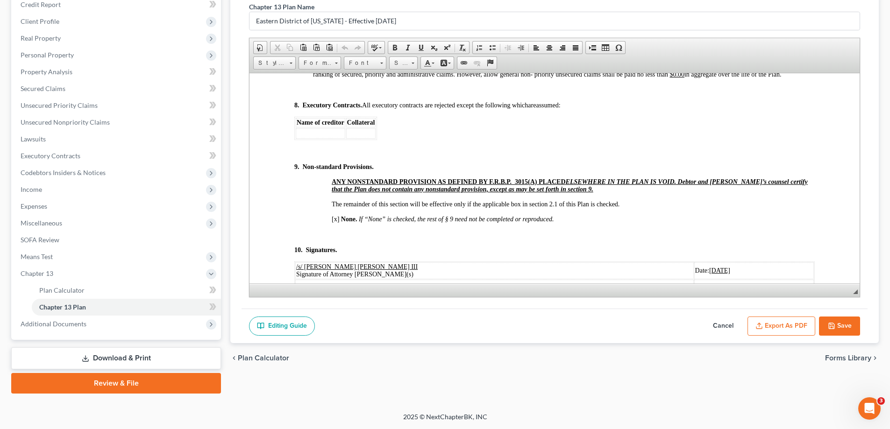
scroll to position [1108, 0]
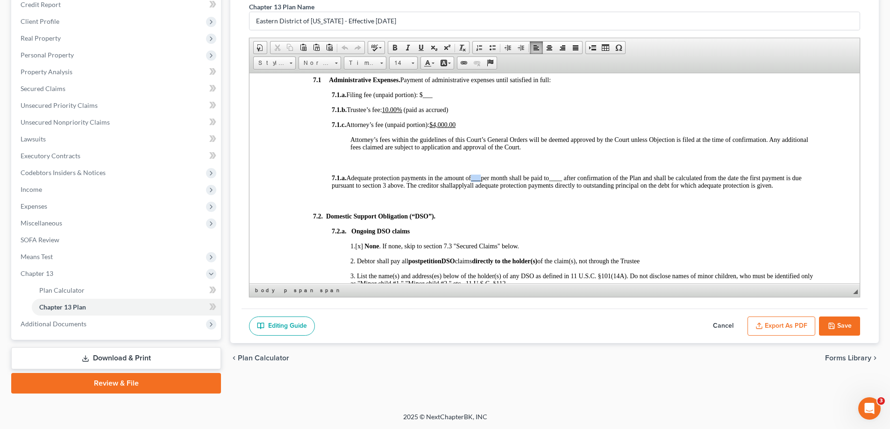
drag, startPoint x: 478, startPoint y: 176, endPoint x: 485, endPoint y: 178, distance: 7.8
click at [481, 178] on span "___" at bounding box center [476, 177] width 10 height 7
drag, startPoint x: 477, startPoint y: 178, endPoint x: 487, endPoint y: 179, distance: 9.9
click at [487, 179] on span "7.1.a. Adequate protection payments in the amount of ___ per month shall be pai…" at bounding box center [448, 177] width 232 height 7
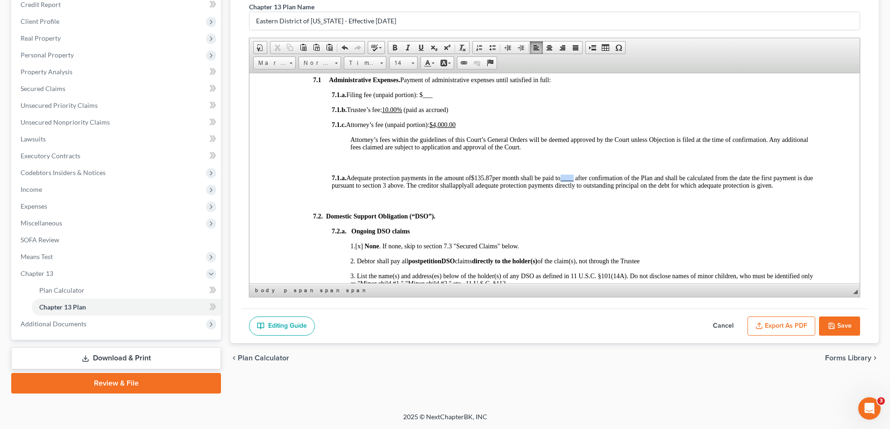
drag, startPoint x: 571, startPoint y: 179, endPoint x: 581, endPoint y: 179, distance: 10.3
click at [574, 179] on span "____" at bounding box center [566, 177] width 13 height 7
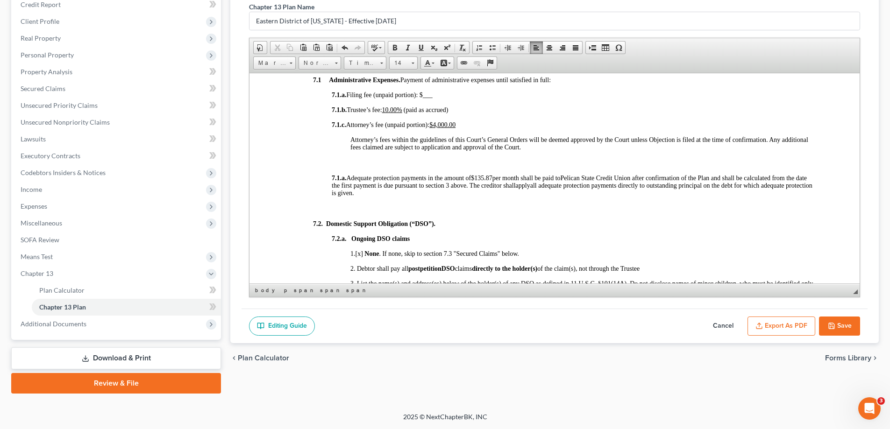
click at [551, 235] on p "7.2.a. Ongoing DSO claims" at bounding box center [573, 238] width 483 height 7
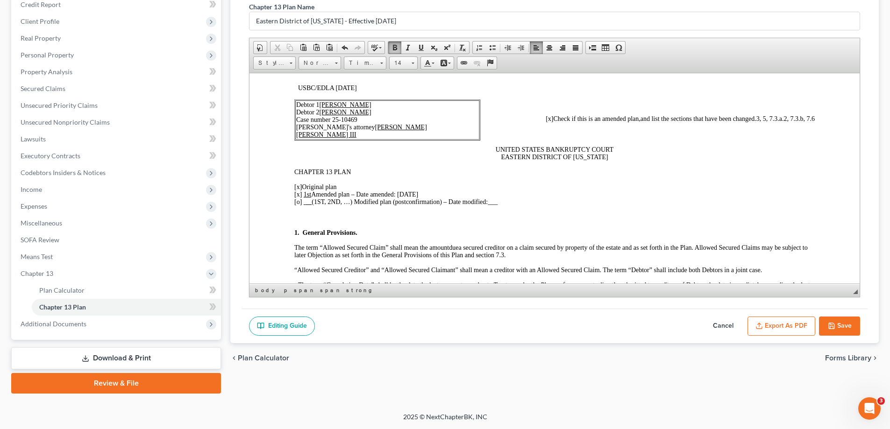
scroll to position [0, 0]
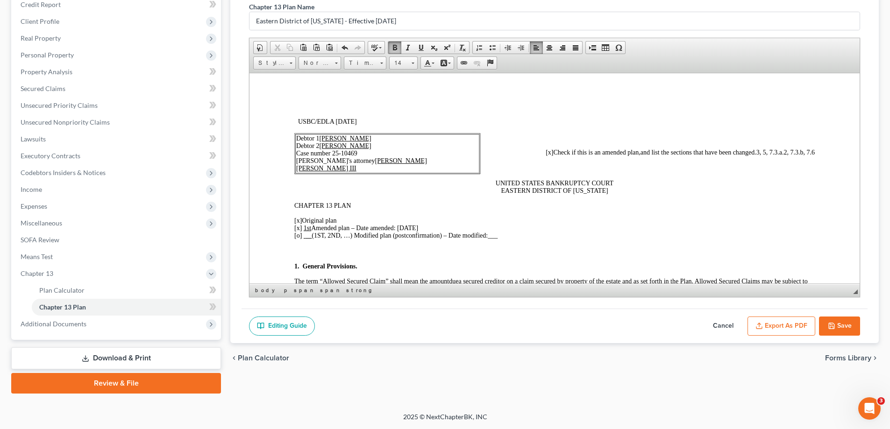
click at [761, 149] on span "3, 5, 7.3.a.2, 7.3.b, 7.6" at bounding box center [785, 152] width 58 height 7
click at [734, 194] on p "UNITED STATES BANKRUPTCY COURT EASTERN DISTRICT OF [US_STATE]" at bounding box center [554, 186] width 520 height 15
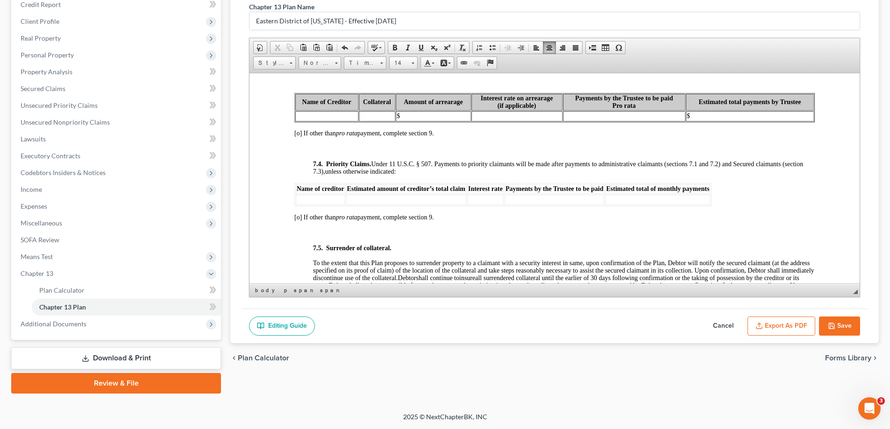
scroll to position [2926, 0]
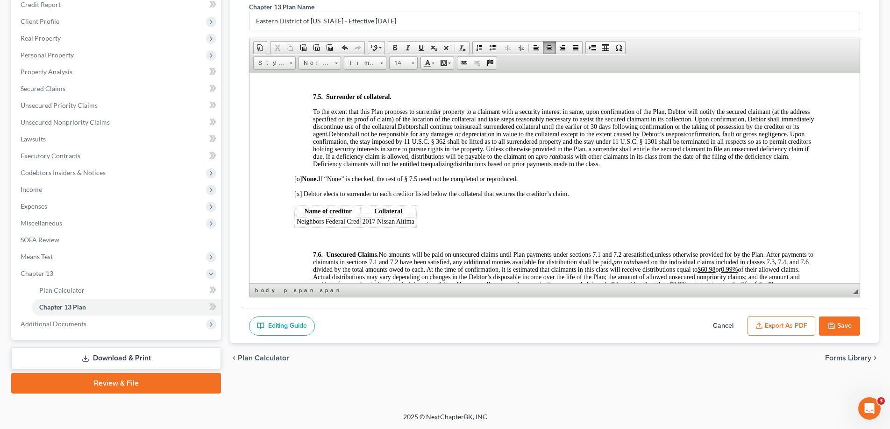
click at [733, 183] on p "[o] None. If “None” is checked, the rest of § 7.5 need not be completed or repr…" at bounding box center [554, 178] width 520 height 7
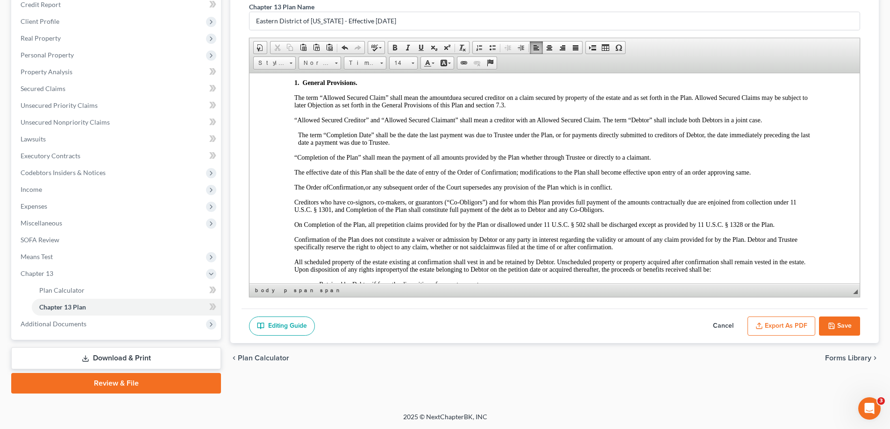
scroll to position [0, 0]
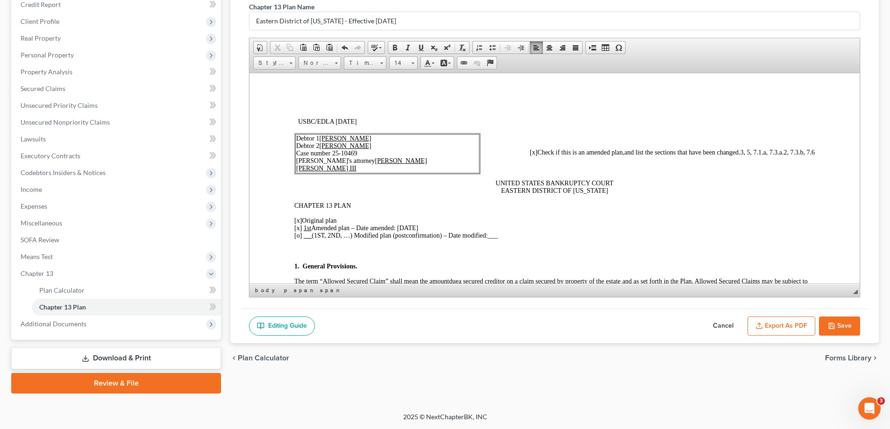
click at [854, 324] on button "Save" at bounding box center [839, 327] width 41 height 20
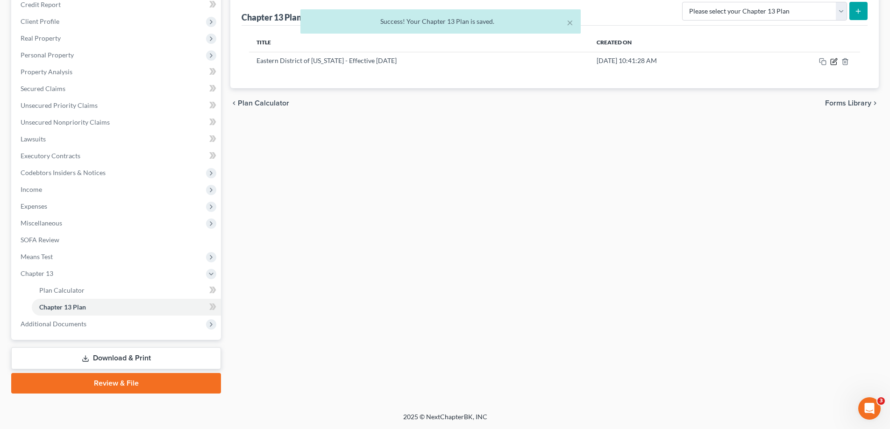
click at [834, 61] on icon "button" at bounding box center [833, 61] width 7 height 7
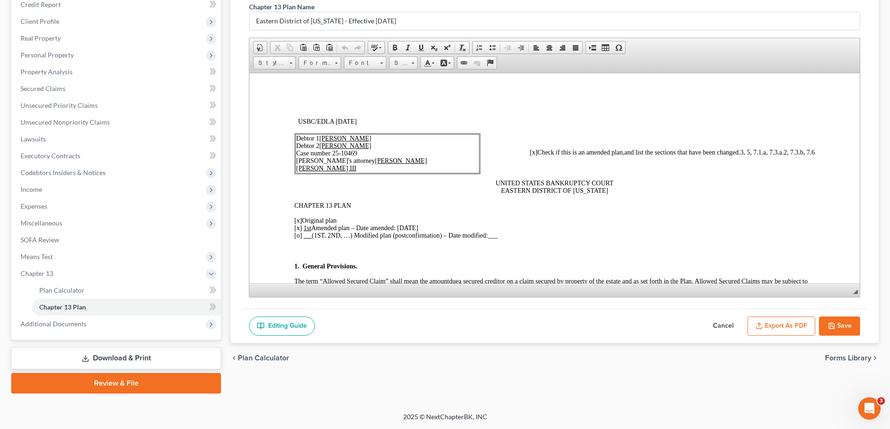
click at [795, 334] on button "Export as PDF" at bounding box center [781, 327] width 68 height 20
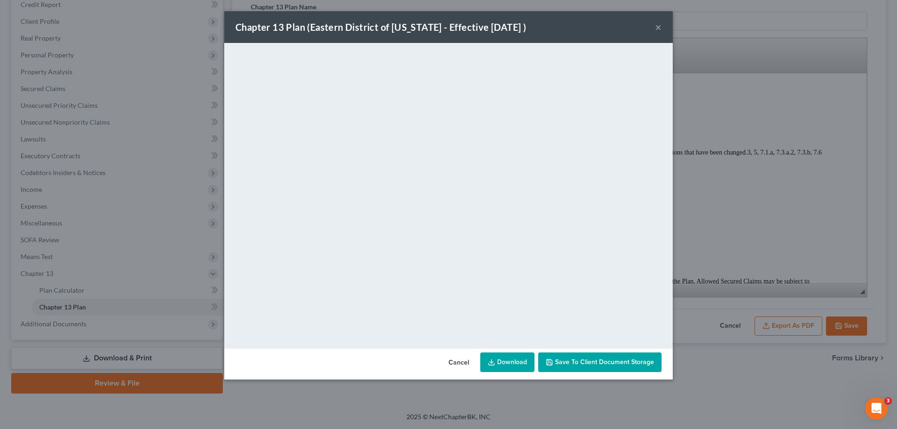
click at [659, 29] on button "×" at bounding box center [658, 26] width 7 height 11
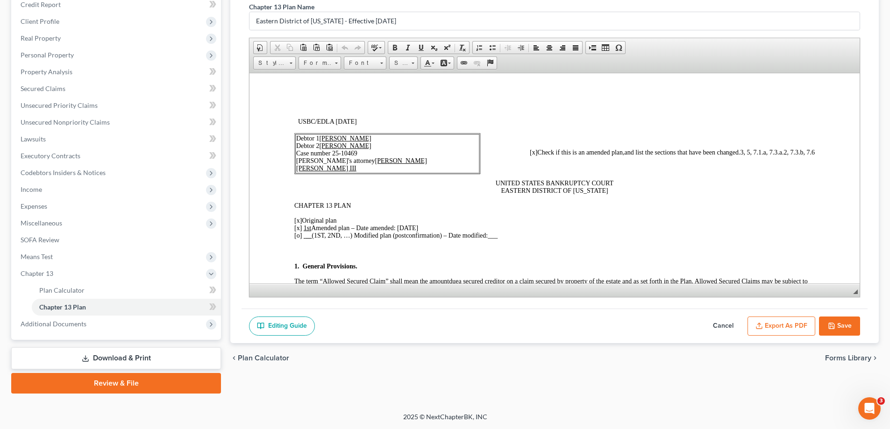
click at [847, 320] on button "Save" at bounding box center [839, 327] width 41 height 20
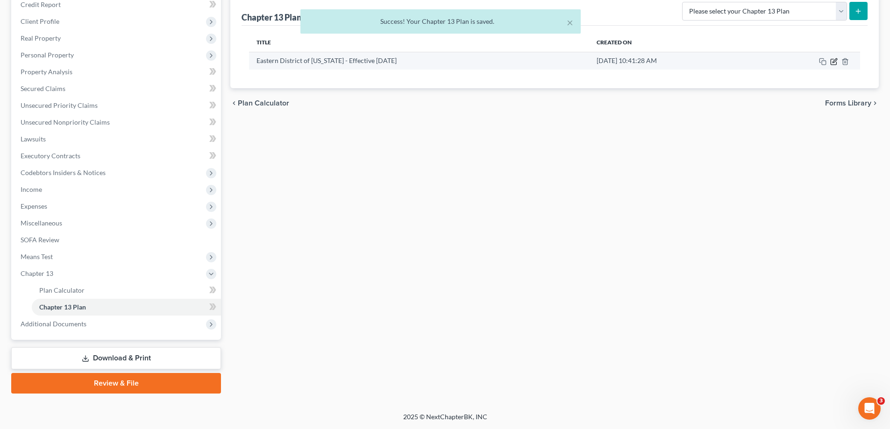
drag, startPoint x: 832, startPoint y: 62, endPoint x: 826, endPoint y: 105, distance: 42.9
click at [832, 62] on icon "button" at bounding box center [833, 61] width 7 height 7
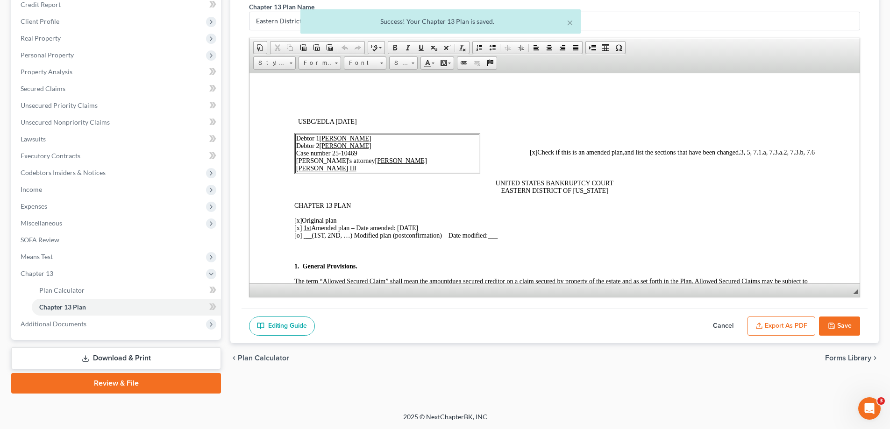
click at [732, 326] on button "Cancel" at bounding box center [722, 327] width 41 height 20
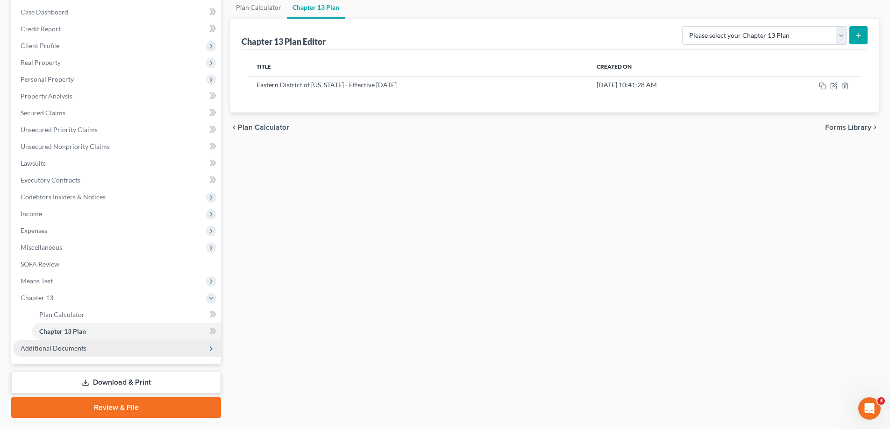
scroll to position [118, 0]
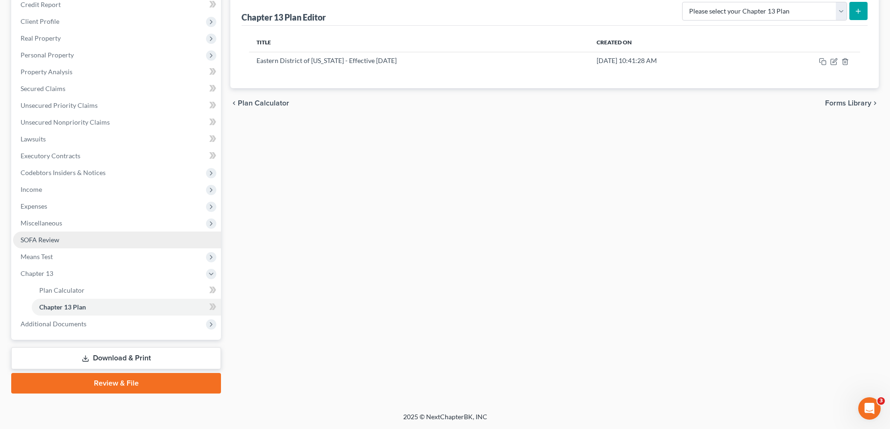
click at [67, 246] on link "SOFA Review" at bounding box center [117, 240] width 208 height 17
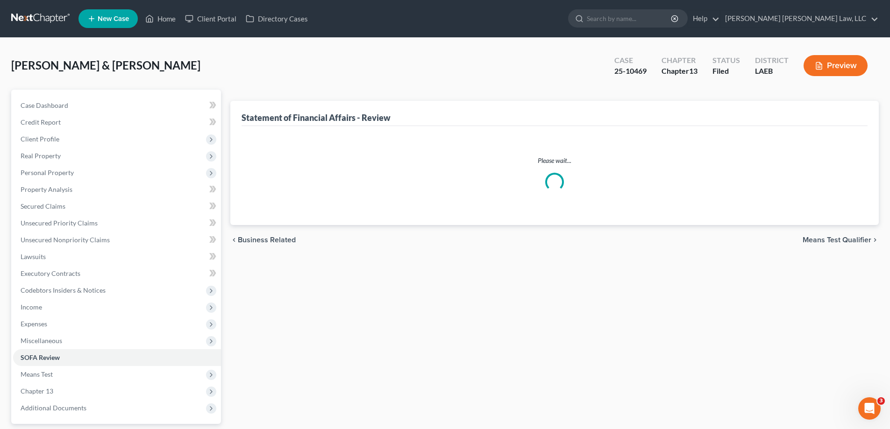
scroll to position [84, 0]
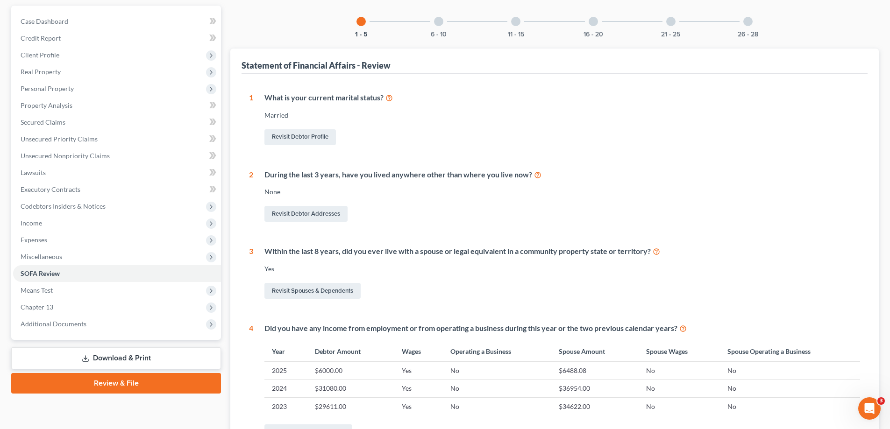
click at [110, 361] on link "Download & Print" at bounding box center [116, 358] width 210 height 22
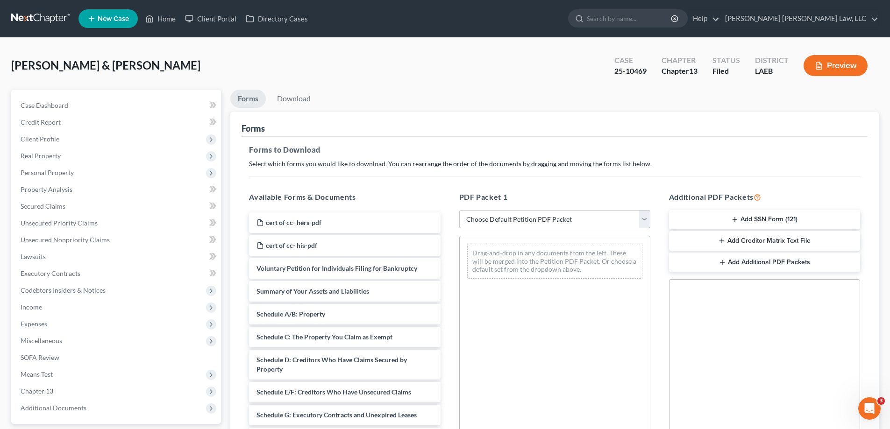
drag, startPoint x: 526, startPoint y: 216, endPoint x: 524, endPoint y: 227, distance: 11.1
click at [526, 217] on select "Choose Default Petition PDF Packet Complete Bankruptcy Petition (all forms and …" at bounding box center [554, 219] width 191 height 19
select select "2"
click at [459, 210] on select "Choose Default Petition PDF Packet Complete Bankruptcy Petition (all forms and …" at bounding box center [554, 219] width 191 height 19
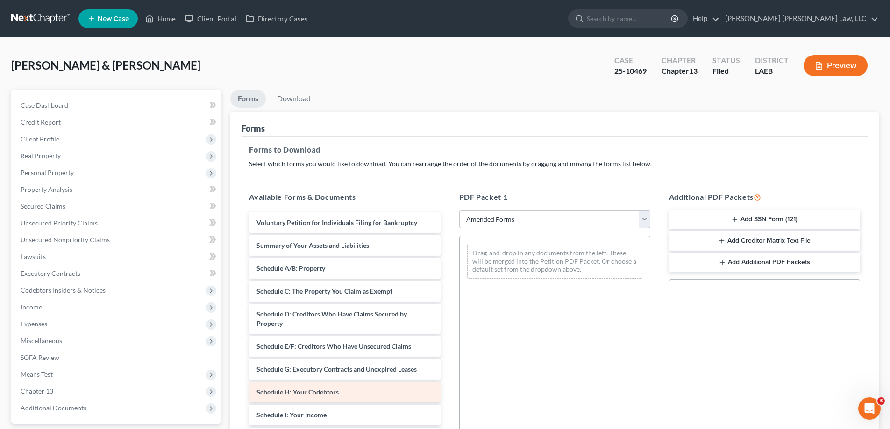
scroll to position [93, 0]
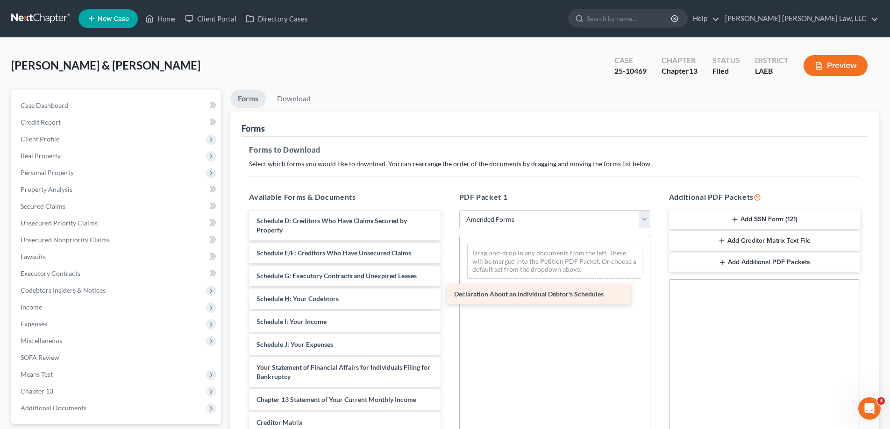
drag, startPoint x: 342, startPoint y: 367, endPoint x: 534, endPoint y: 281, distance: 210.5
click at [447, 282] on div "Declaration About an Individual Debtor's Schedules Voluntary Petition for Indiv…" at bounding box center [344, 315] width 206 height 392
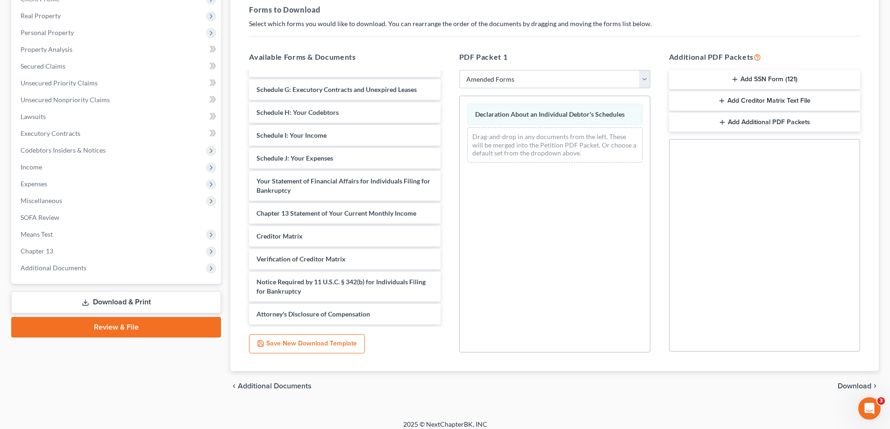
scroll to position [148, 0]
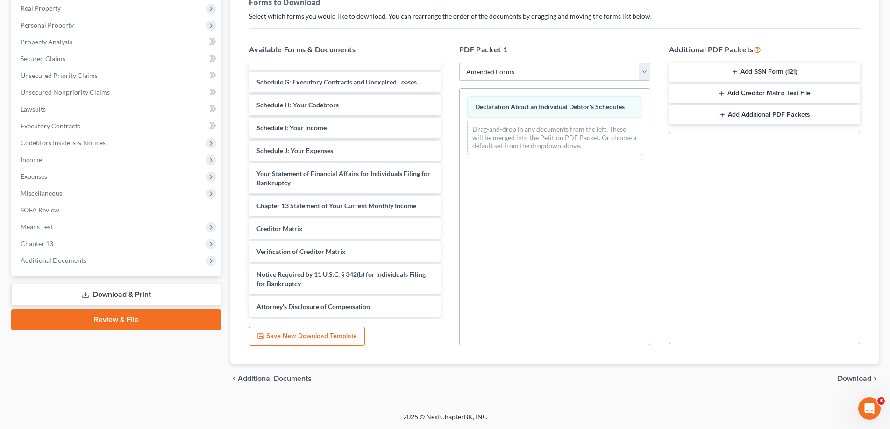
click at [447, 144] on div "Voluntary Petition for Individuals Filing for Bankruptcy Summary of Your Assets…" at bounding box center [344, 121] width 206 height 392
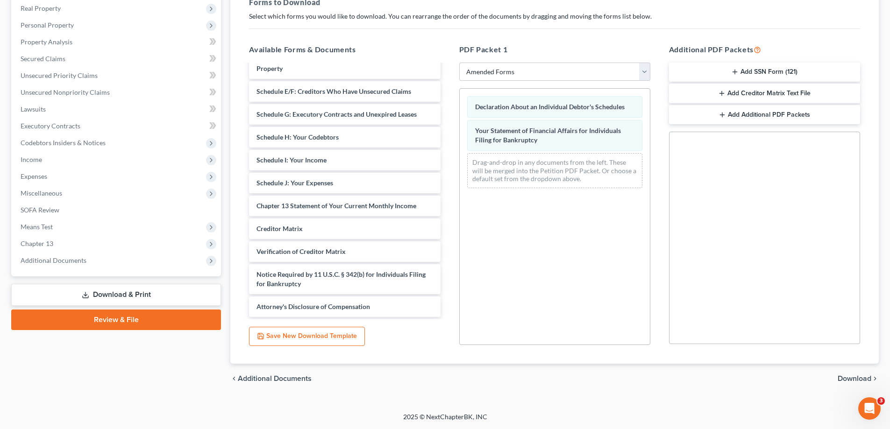
scroll to position [107, 0]
click at [850, 376] on span "Download" at bounding box center [854, 378] width 34 height 7
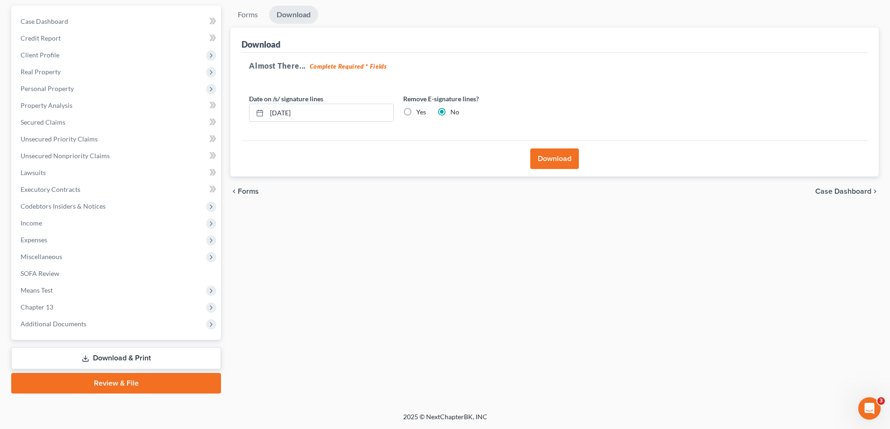
scroll to position [84, 0]
click at [553, 158] on button "Download" at bounding box center [554, 159] width 49 height 21
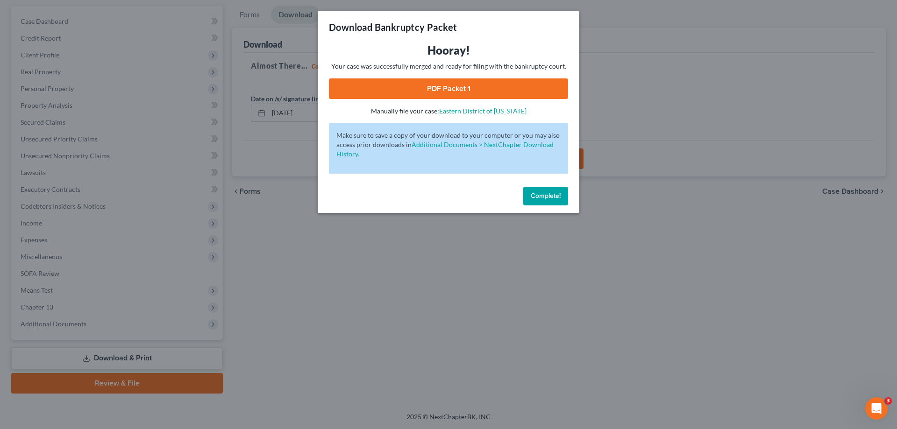
click at [473, 78] on div "Hooray! Your case was successfully merged and ready for filing with the bankrup…" at bounding box center [448, 79] width 239 height 73
click at [474, 85] on link "PDF Packet 1" at bounding box center [448, 88] width 239 height 21
click at [551, 192] on span "Complete!" at bounding box center [546, 196] width 30 height 8
